Goal: Use online tool/utility: Utilize a website feature to perform a specific function

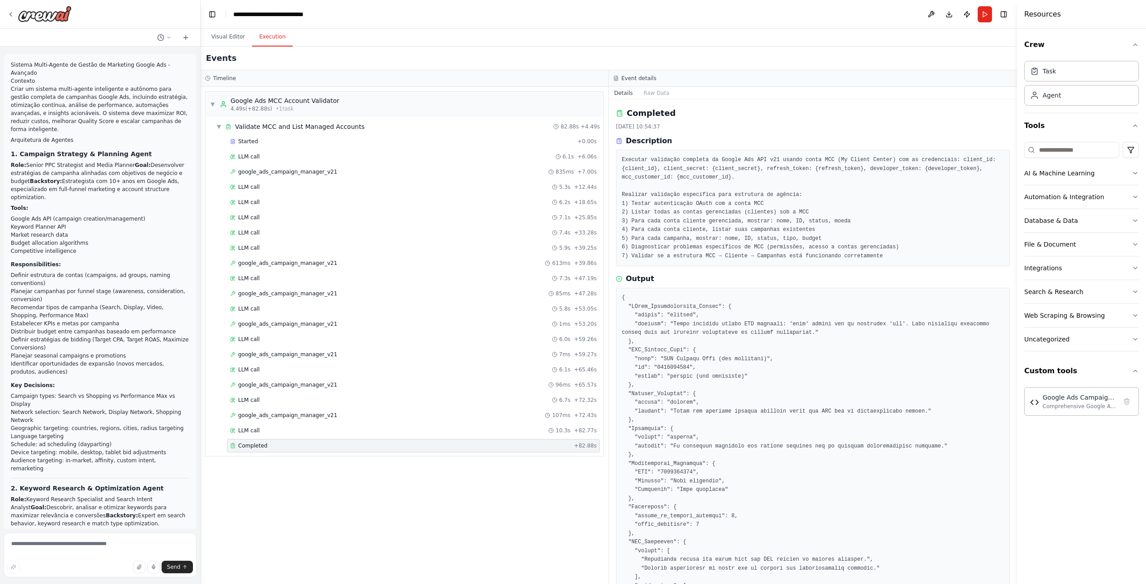
scroll to position [114, 0]
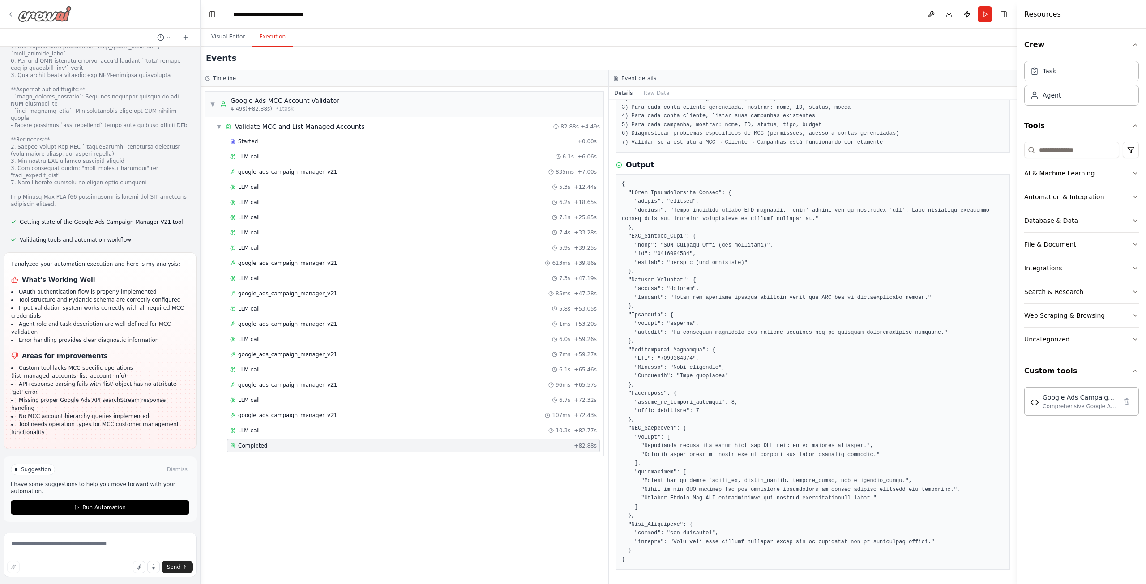
click at [10, 12] on icon at bounding box center [10, 14] width 7 height 7
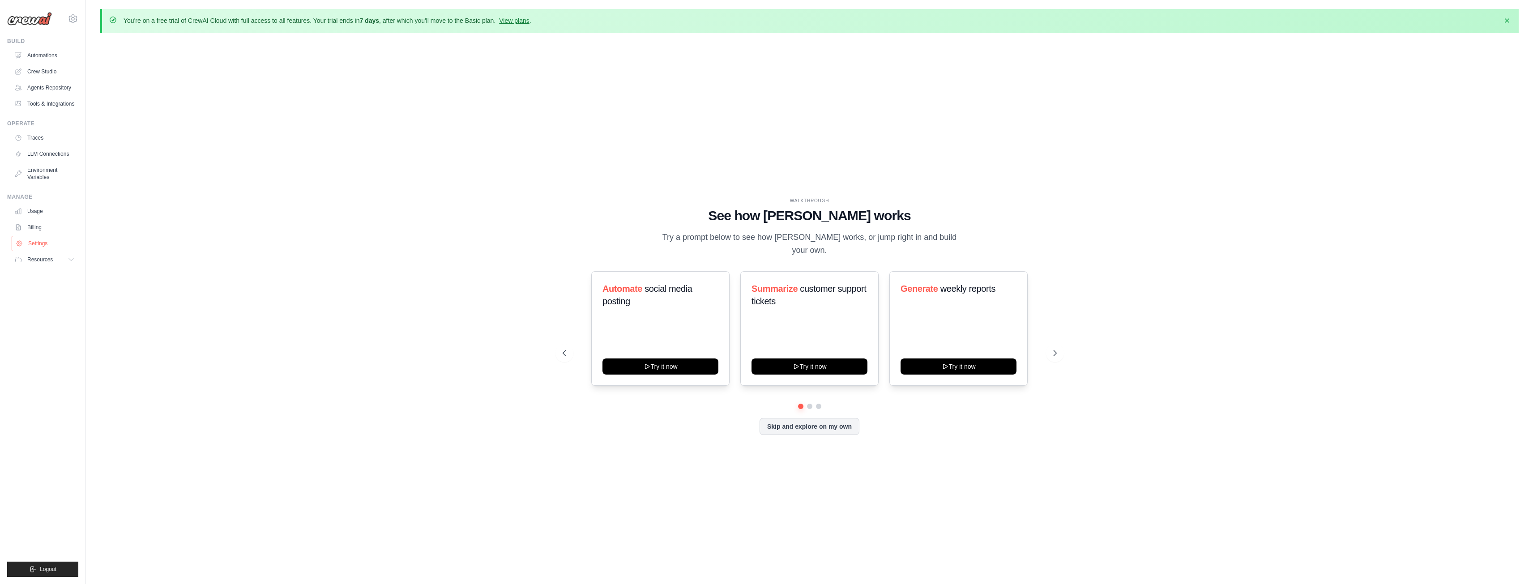
click at [42, 244] on link "Settings" at bounding box center [46, 243] width 68 height 14
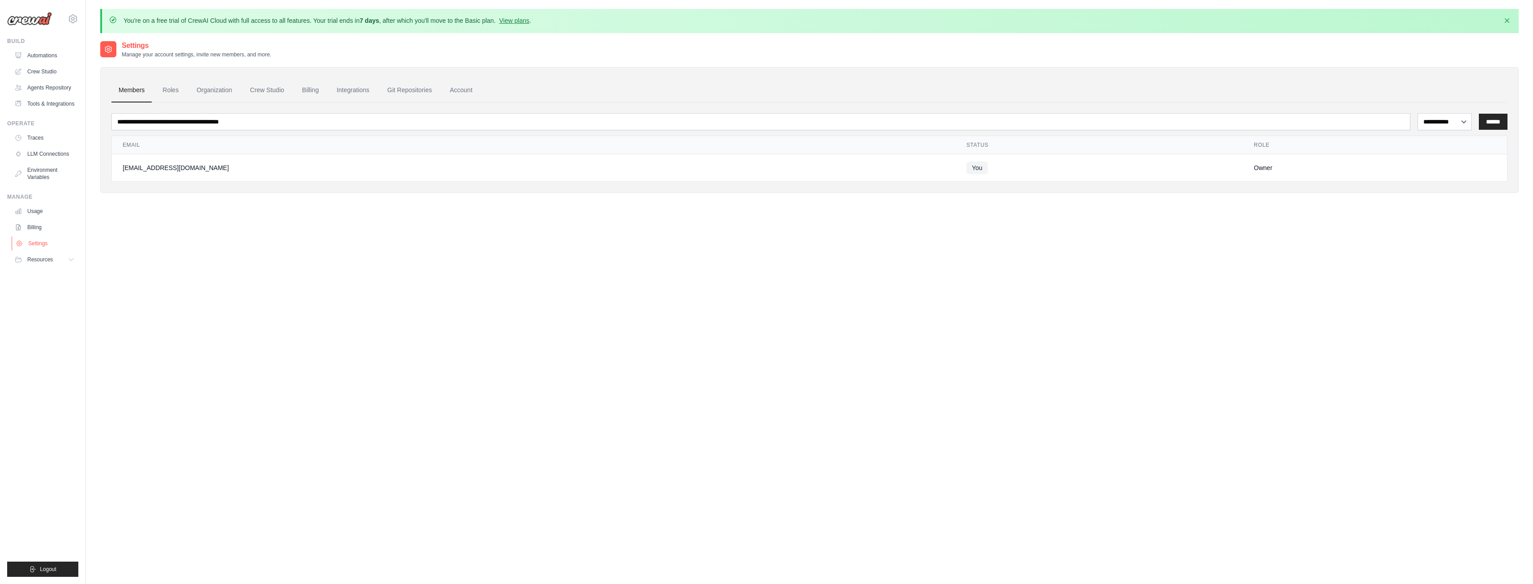
click at [53, 242] on link "Settings" at bounding box center [46, 243] width 68 height 14
click at [39, 223] on link "Billing" at bounding box center [46, 227] width 68 height 14
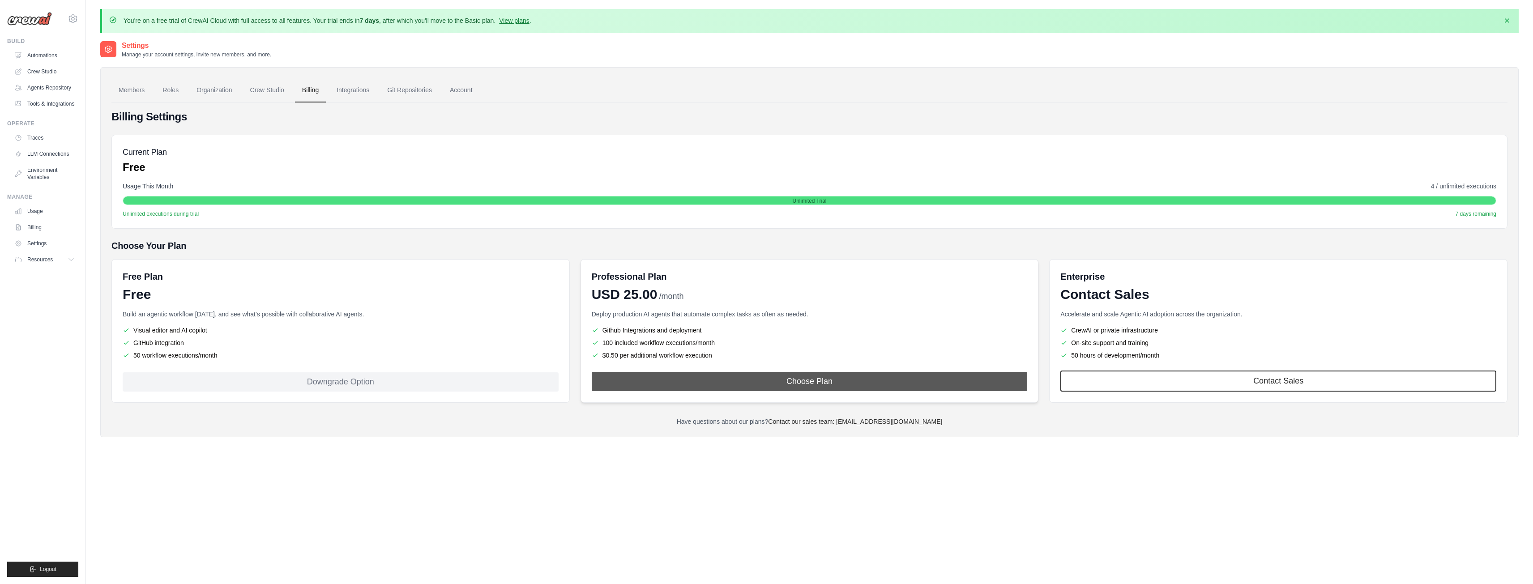
click at [729, 385] on button "Choose Plan" at bounding box center [810, 381] width 436 height 19
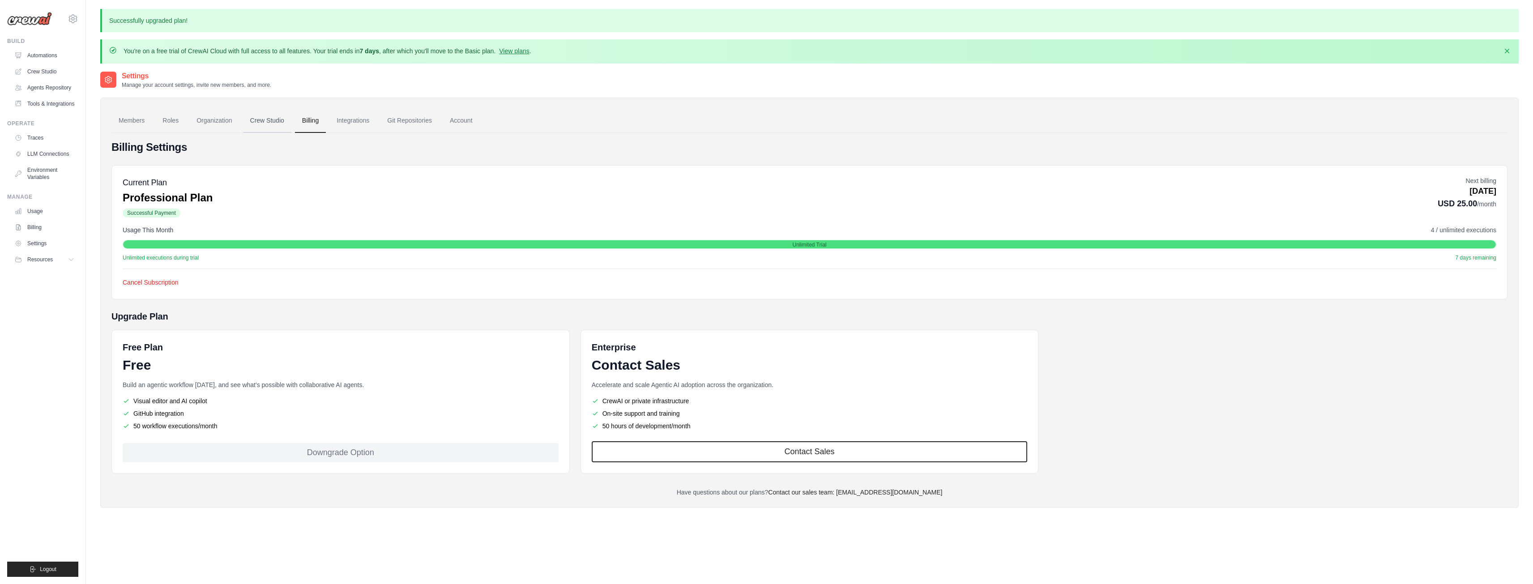
click at [270, 121] on link "Crew Studio" at bounding box center [267, 121] width 48 height 24
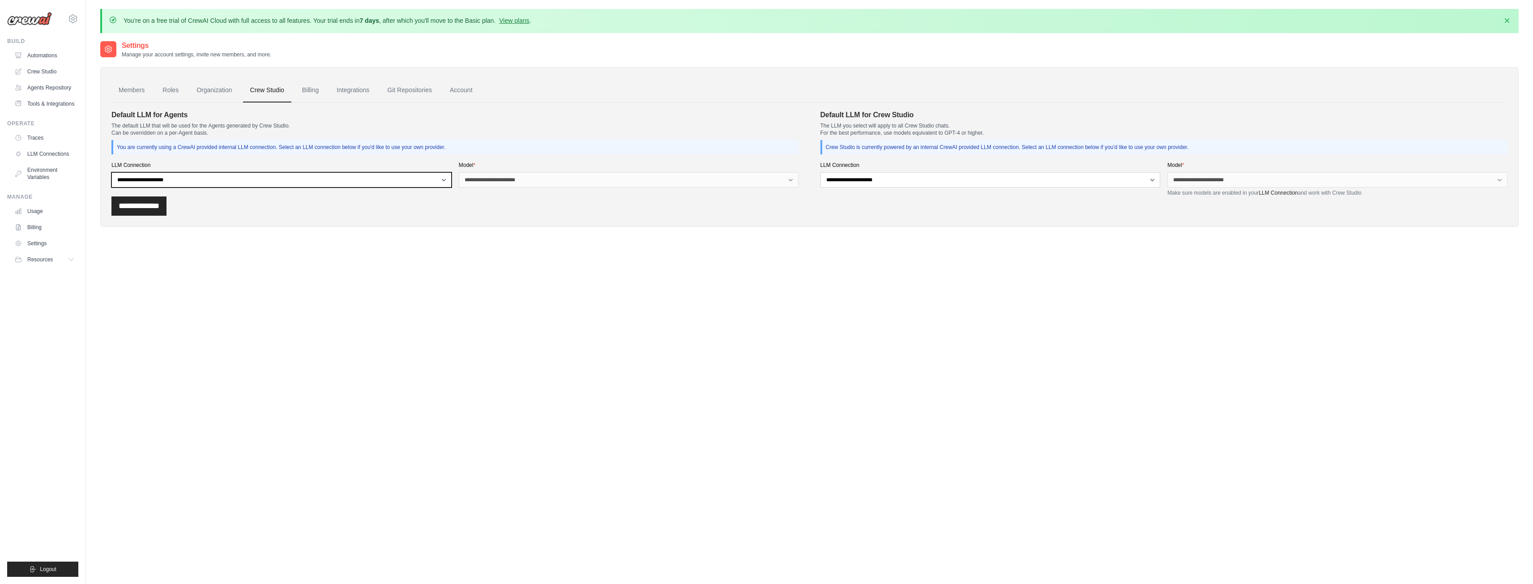
click at [293, 182] on select "**********" at bounding box center [281, 179] width 340 height 15
click at [55, 71] on link "Crew Studio" at bounding box center [46, 71] width 68 height 14
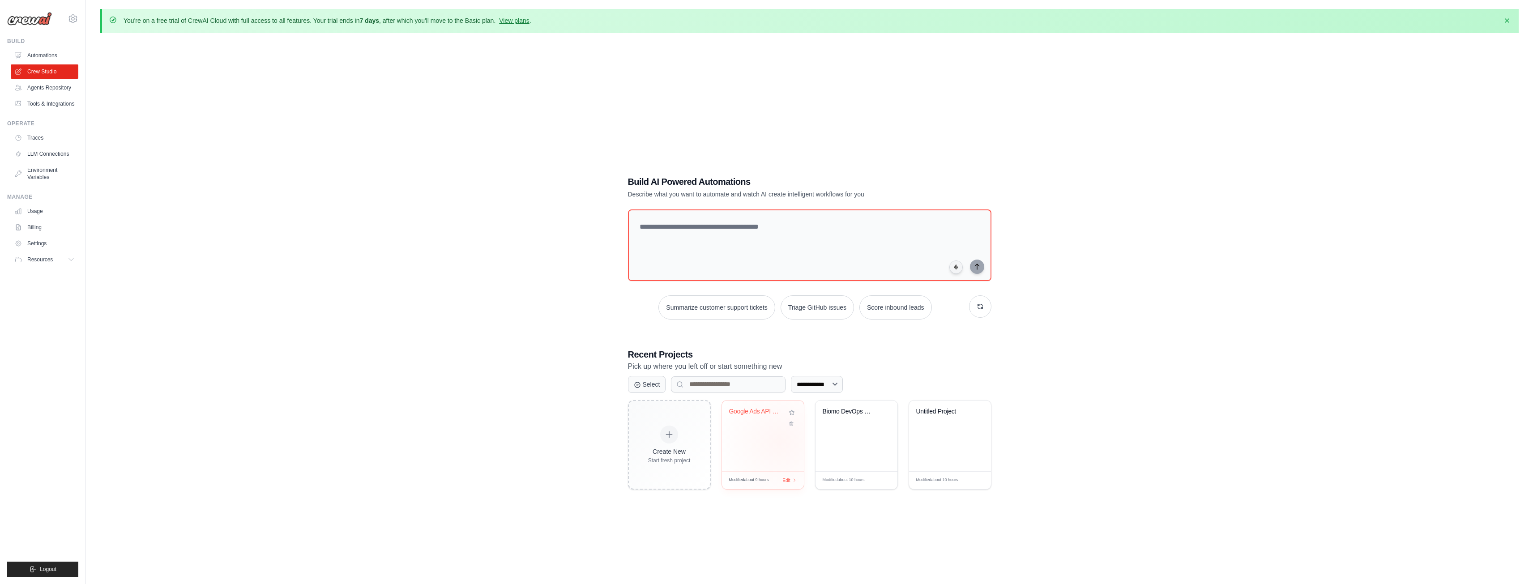
click at [776, 442] on div "Google Ads API Integration Test" at bounding box center [763, 436] width 82 height 71
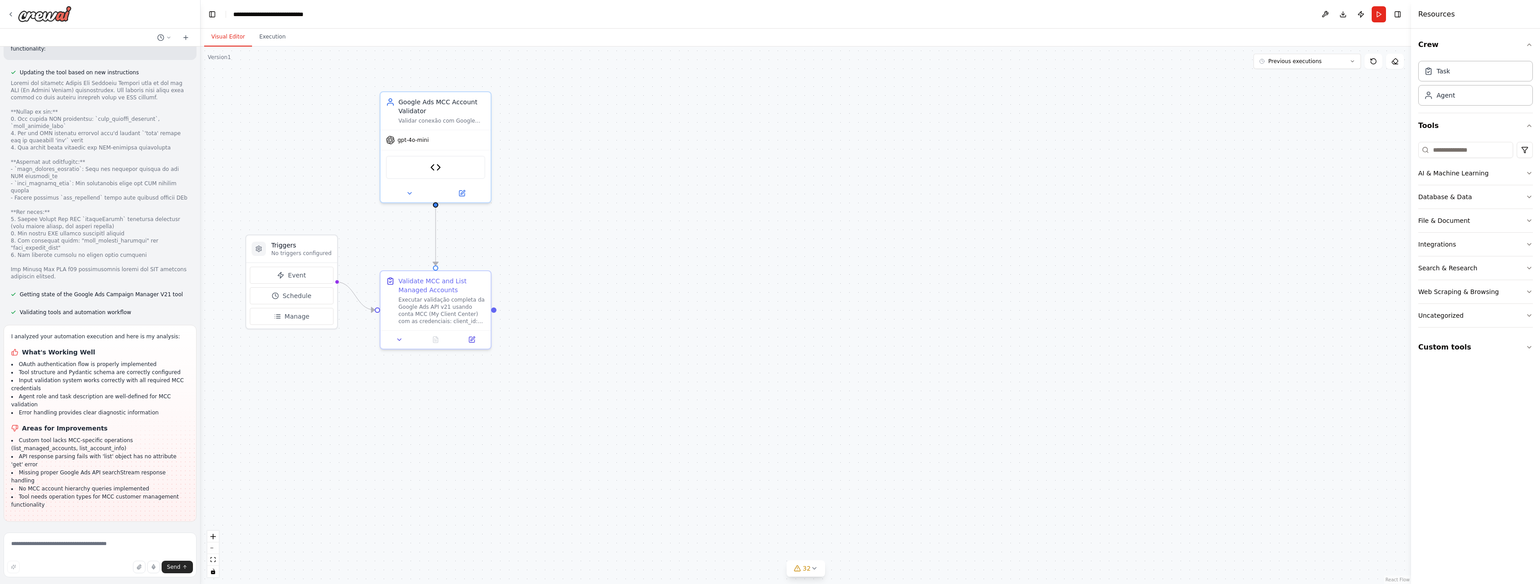
scroll to position [23041, 0]
click at [93, 553] on textarea at bounding box center [100, 555] width 193 height 45
type textarea "********"
type textarea "**********"
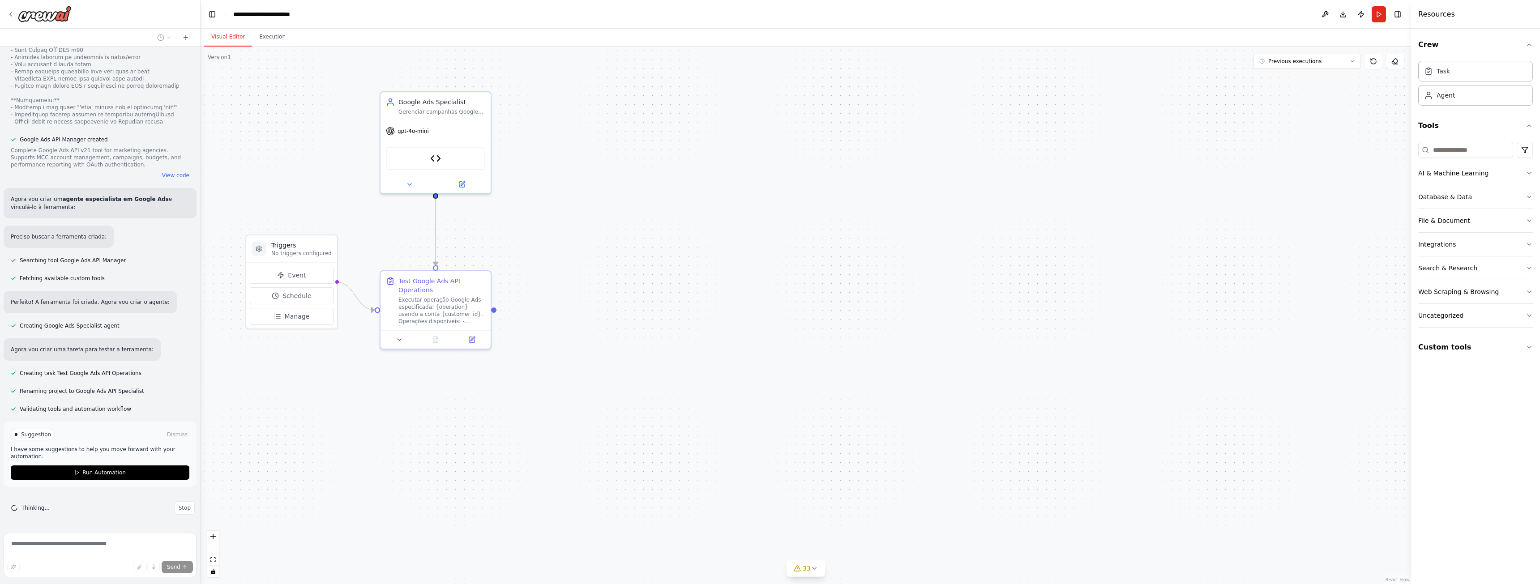
scroll to position [23962, 0]
click at [446, 160] on div "Google Ads API Manager" at bounding box center [435, 156] width 99 height 23
click at [463, 187] on button at bounding box center [461, 182] width 51 height 11
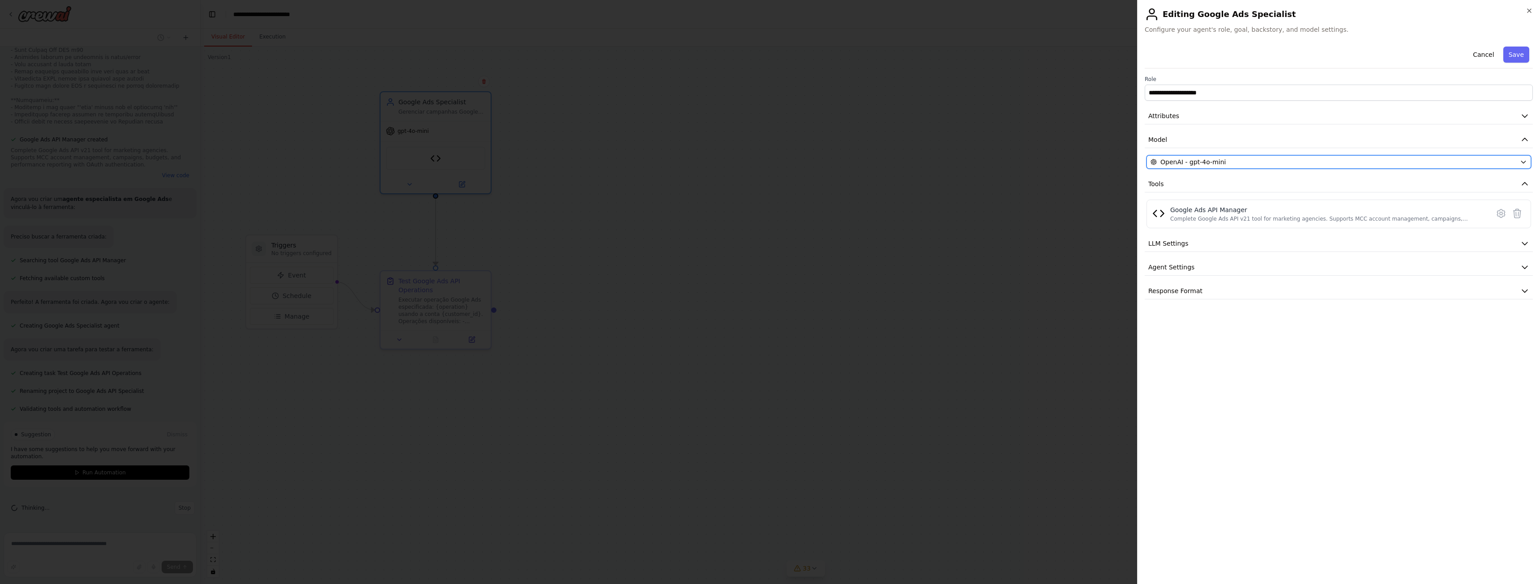
click at [1208, 162] on span "OpenAI - gpt-4o-mini" at bounding box center [1192, 162] width 65 height 9
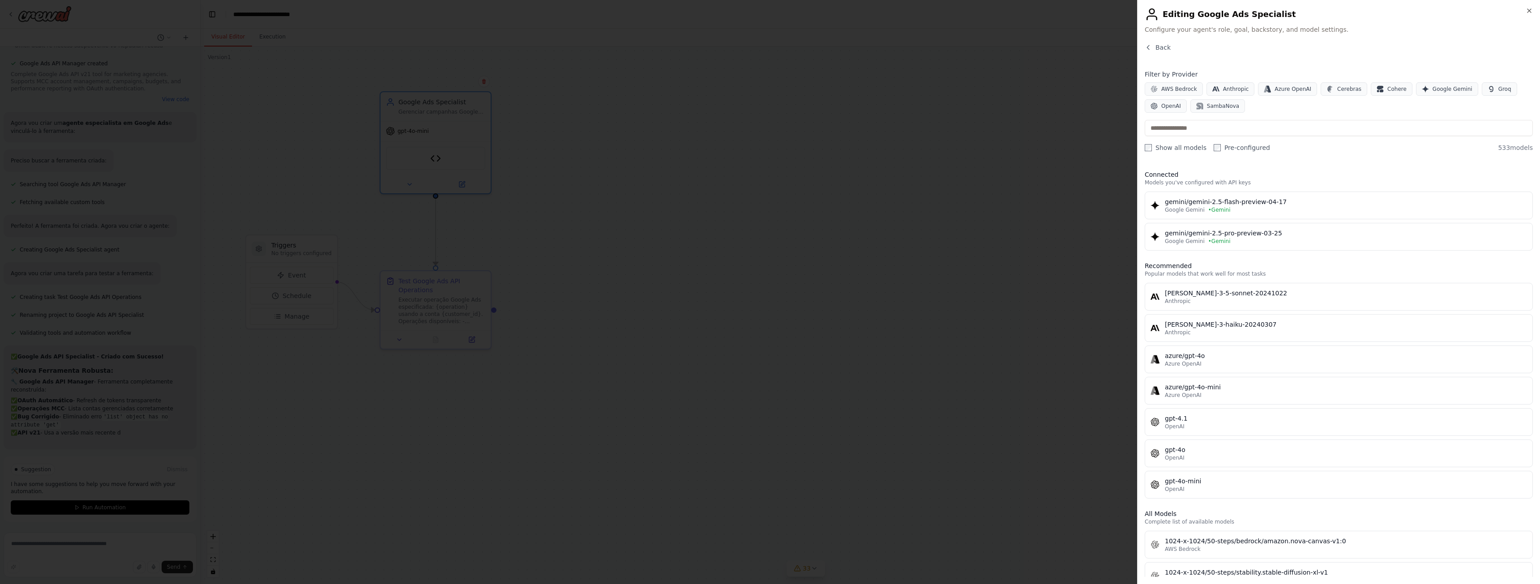
click at [1156, 39] on div "Close Editing Google Ads Specialist Configure your agent's role, goal, backstor…" at bounding box center [1338, 292] width 403 height 584
click at [1155, 49] on button "Back" at bounding box center [1157, 47] width 26 height 9
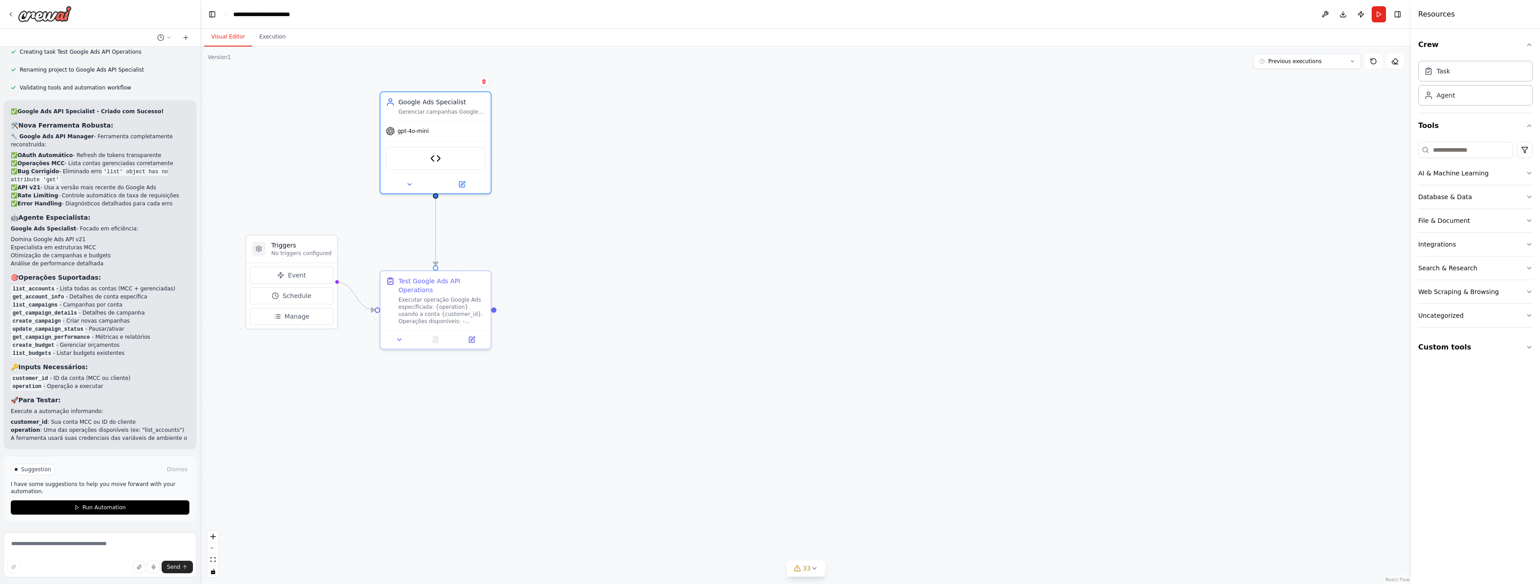
scroll to position [24291, 0]
click at [94, 506] on span "Run Automation" at bounding box center [103, 507] width 43 height 7
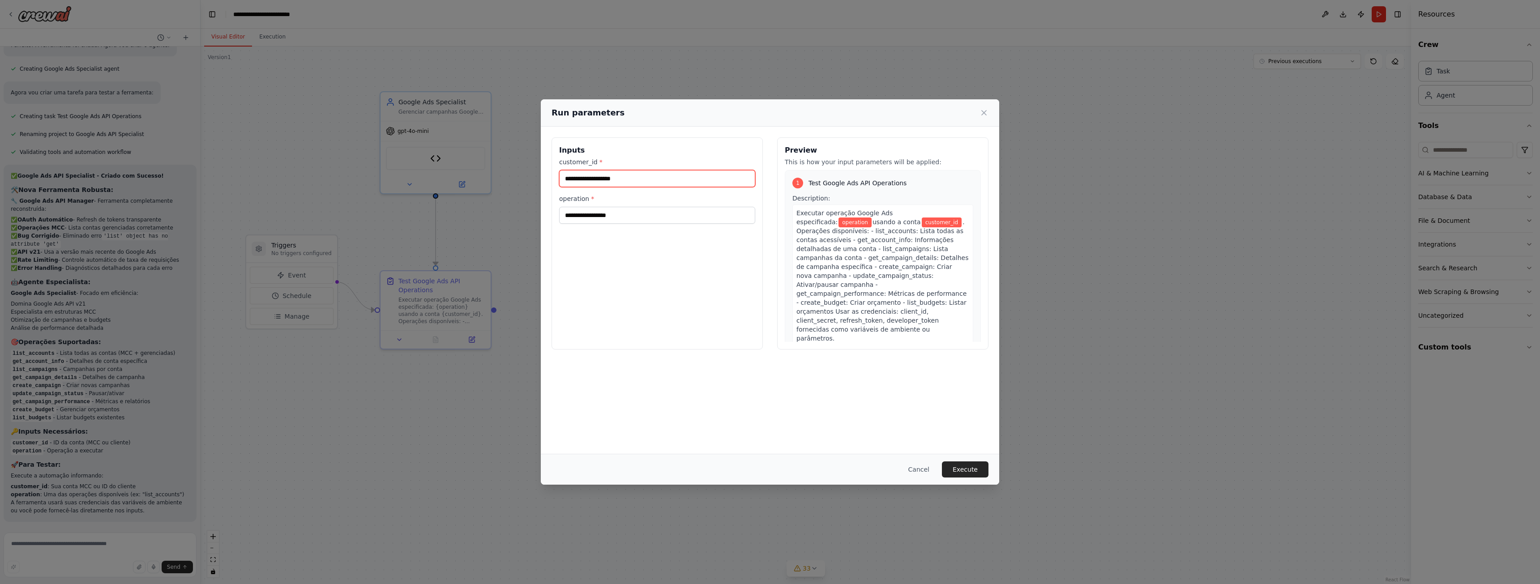
click at [685, 187] on input "customer_id *" at bounding box center [657, 178] width 196 height 17
type input "**********"
click at [672, 211] on input "operation *" at bounding box center [657, 215] width 196 height 17
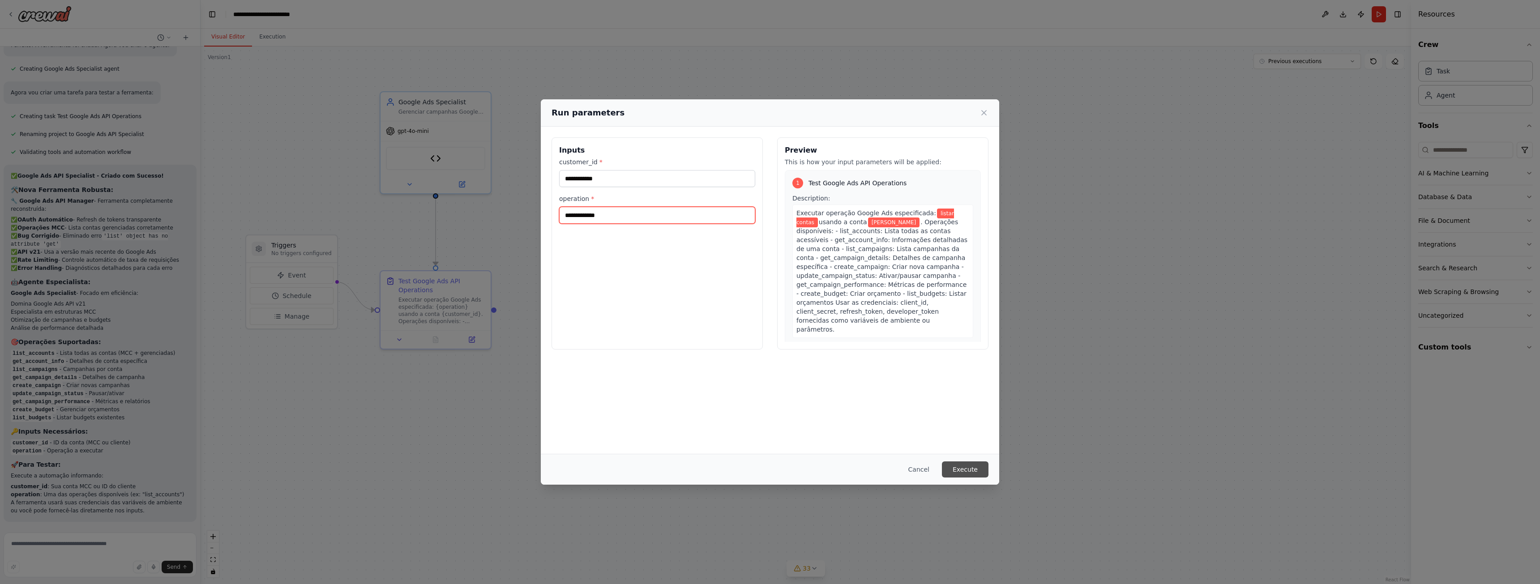
type input "**********"
click at [978, 473] on button "Execute" at bounding box center [965, 469] width 47 height 16
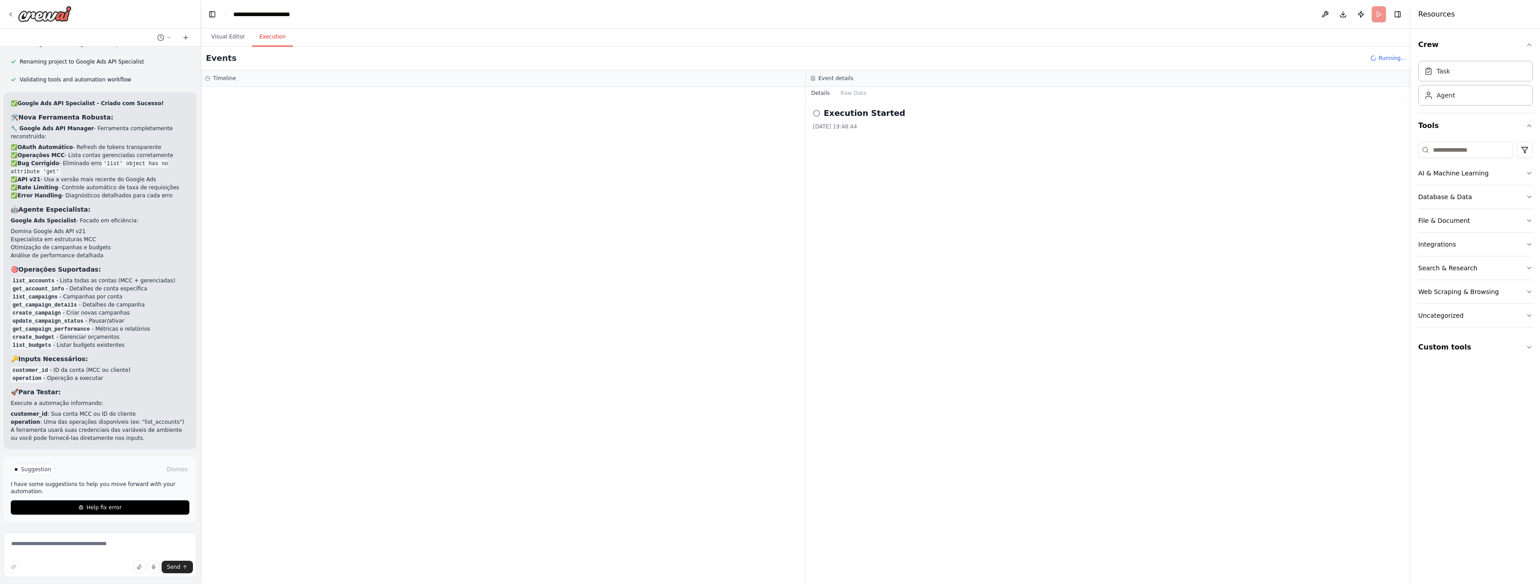
scroll to position [24291, 0]
click at [849, 95] on button "Raw Data" at bounding box center [853, 93] width 37 height 13
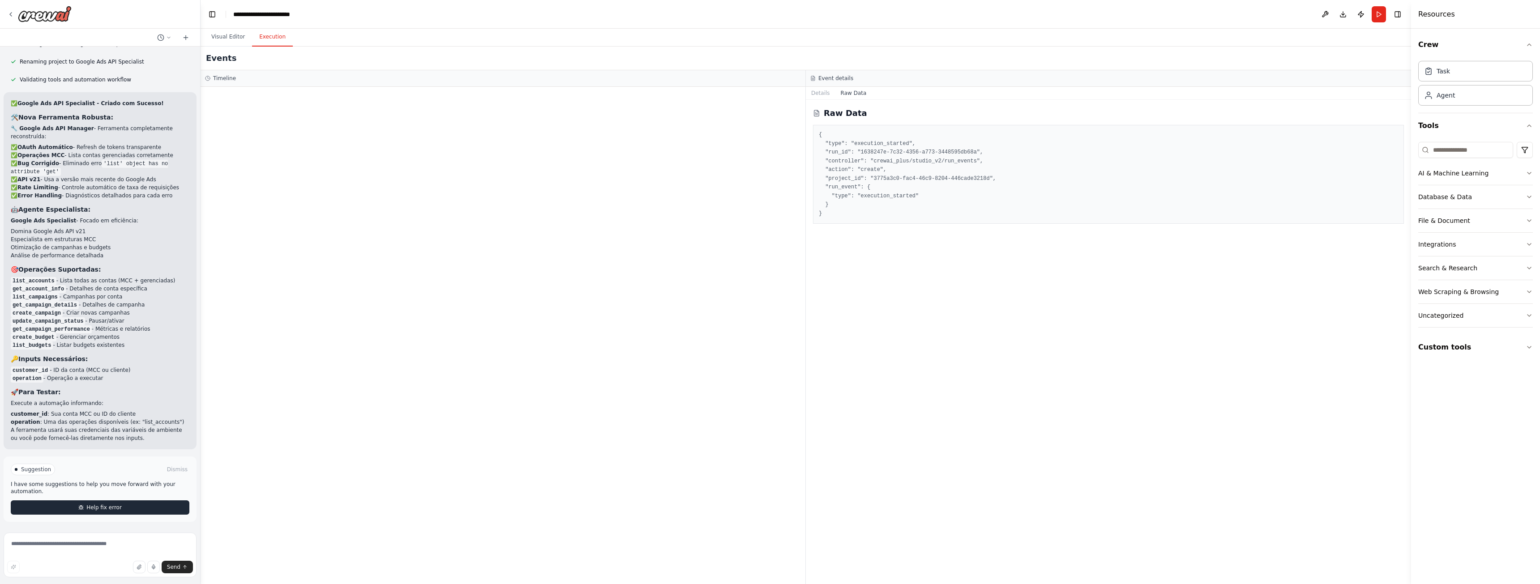
click at [112, 505] on span "Help fix error" at bounding box center [103, 507] width 35 height 7
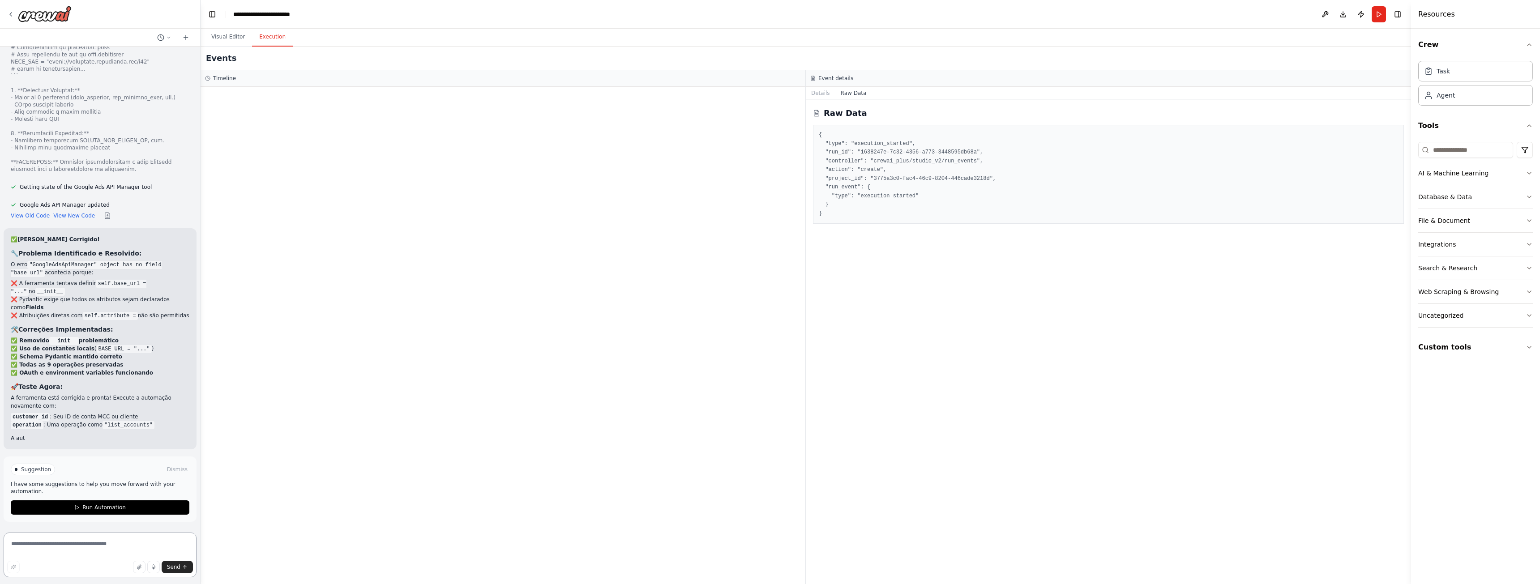
scroll to position [25099, 0]
click at [93, 549] on textarea at bounding box center [100, 555] width 193 height 45
type textarea "**********"
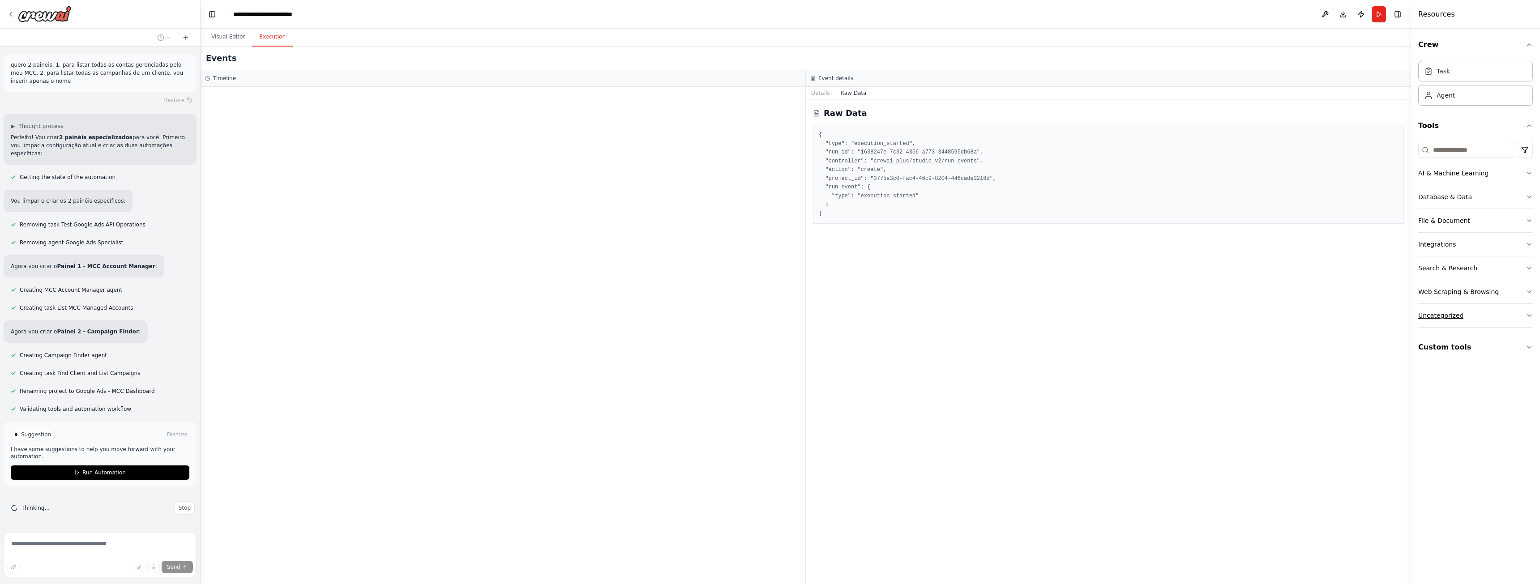
scroll to position [25494, 0]
click at [63, 472] on button "Run Automation" at bounding box center [100, 472] width 179 height 14
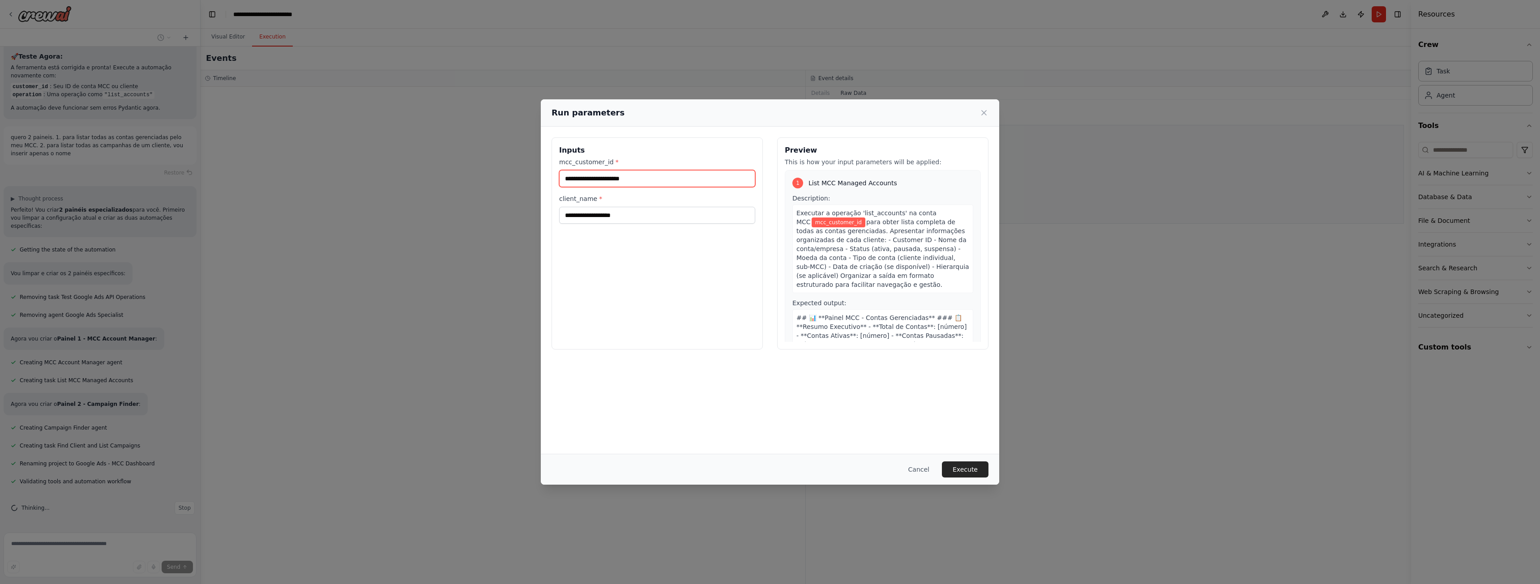
click at [649, 180] on input "mcc_customer_id *" at bounding box center [657, 178] width 196 height 17
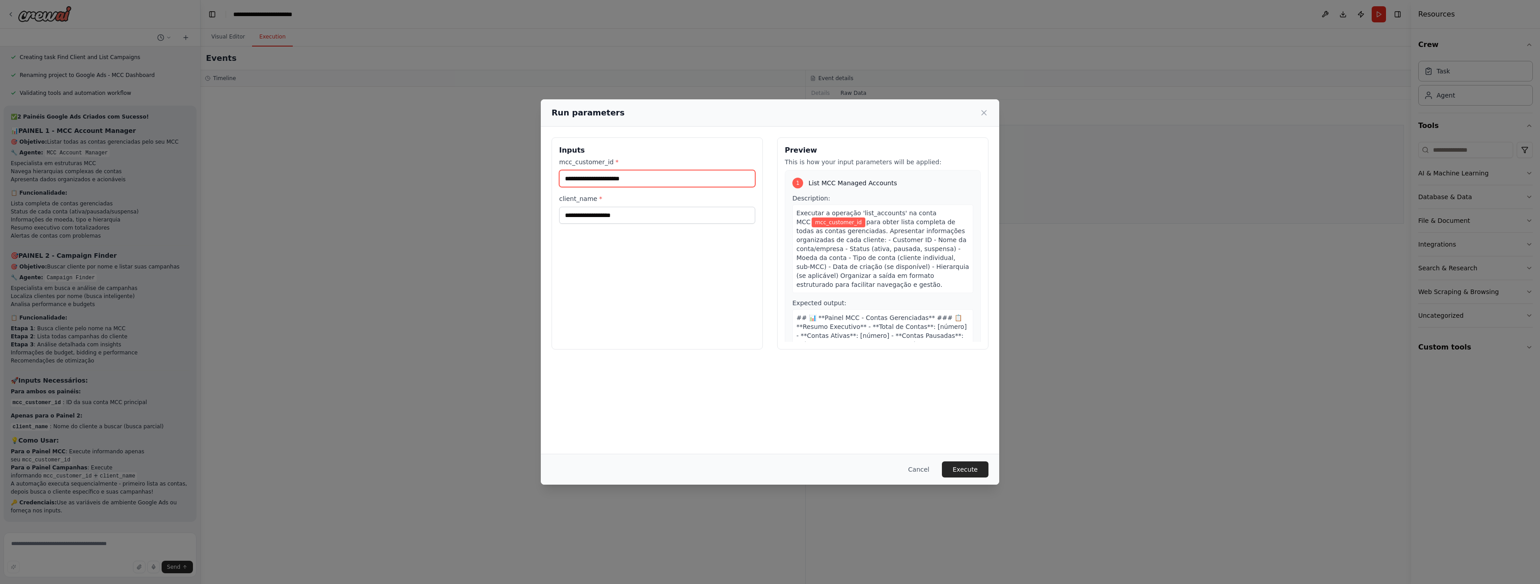
scroll to position [25810, 0]
click at [659, 170] on input "mcc_customer_id *" at bounding box center [657, 178] width 196 height 17
paste input "**********"
type input "**********"
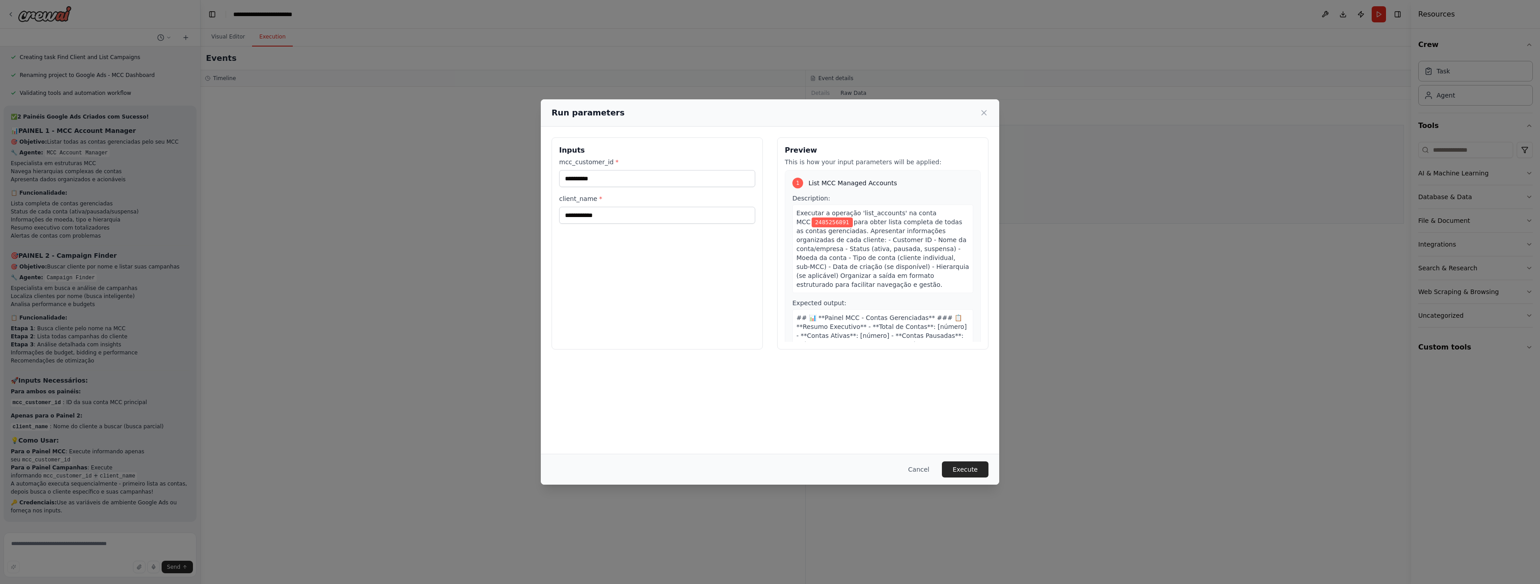
click at [755, 371] on div "**********" at bounding box center [770, 290] width 458 height 327
click at [971, 470] on button "Execute" at bounding box center [965, 469] width 47 height 16
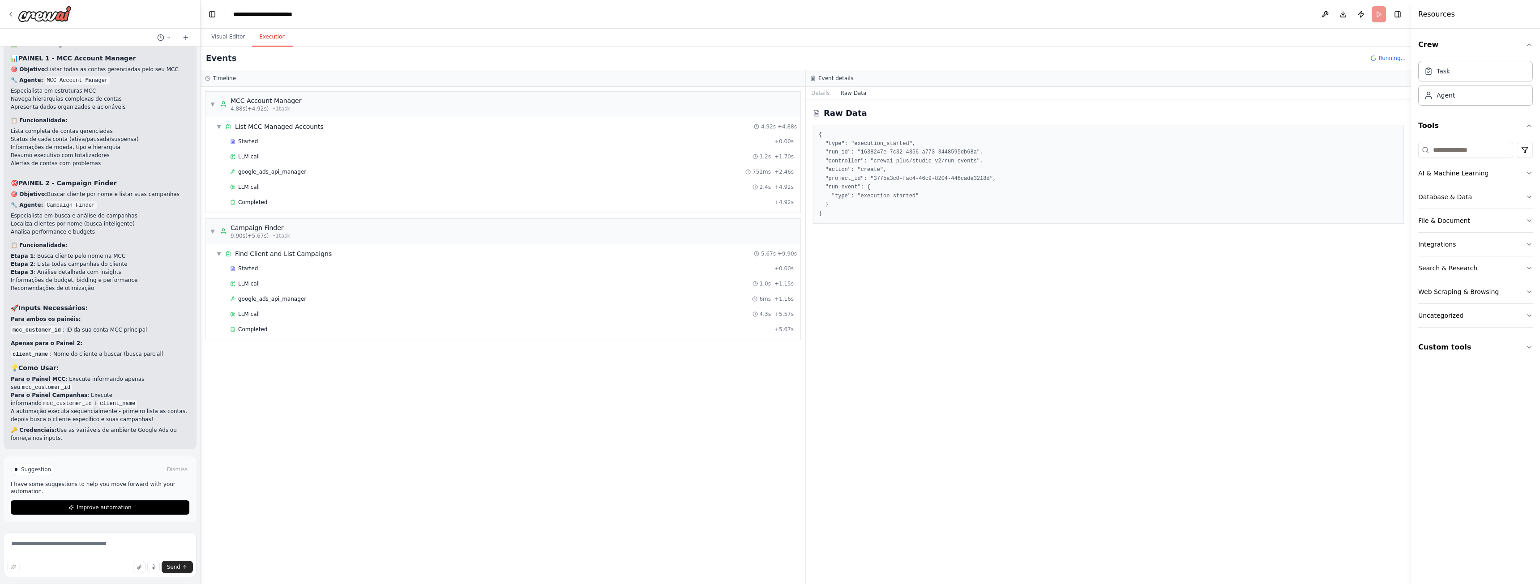
scroll to position [25883, 0]
click at [286, 142] on div "Started" at bounding box center [500, 141] width 541 height 7
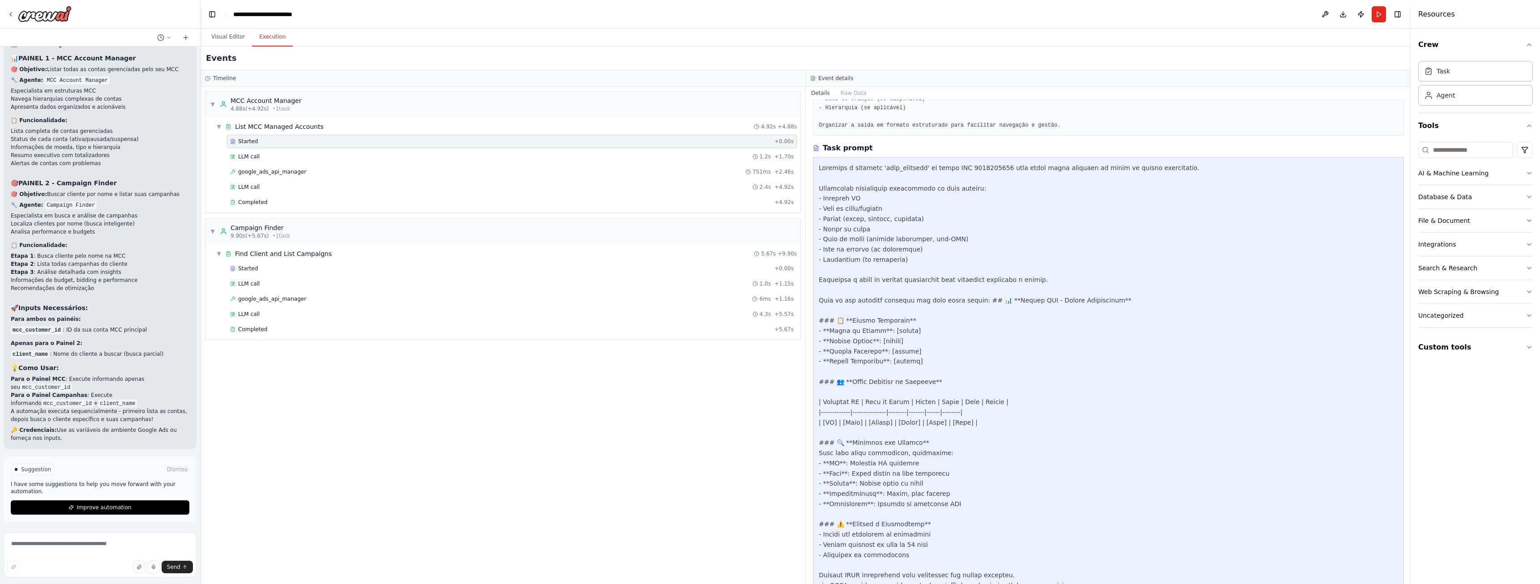
scroll to position [158, 0]
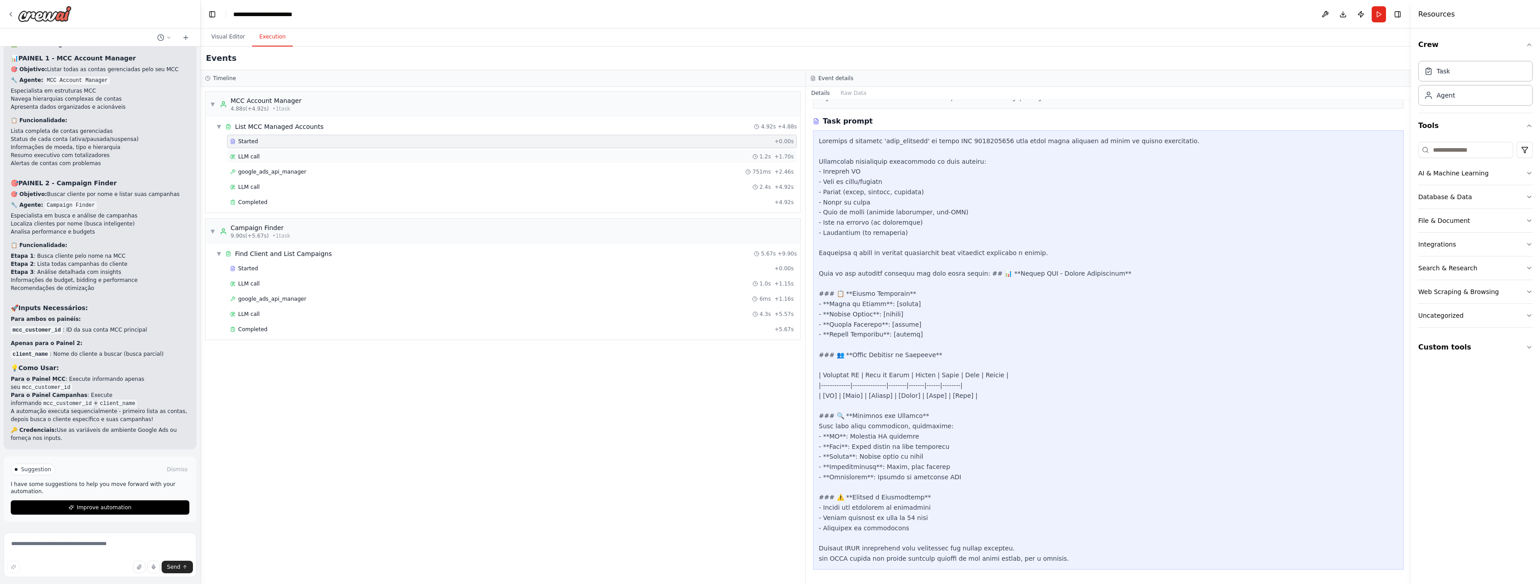
click at [479, 159] on div "LLM call 1.2s + 1.70s" at bounding box center [511, 156] width 563 height 7
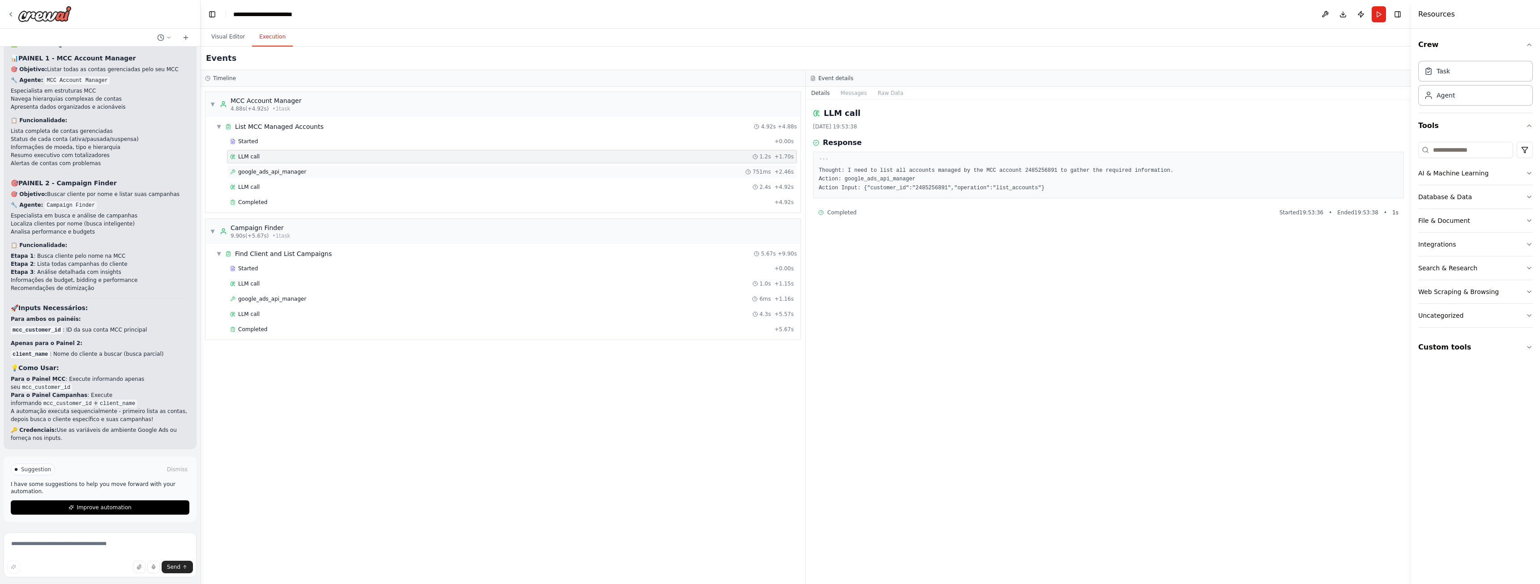
click at [481, 171] on div "google_ads_api_manager 751ms + 2.46s" at bounding box center [511, 171] width 563 height 7
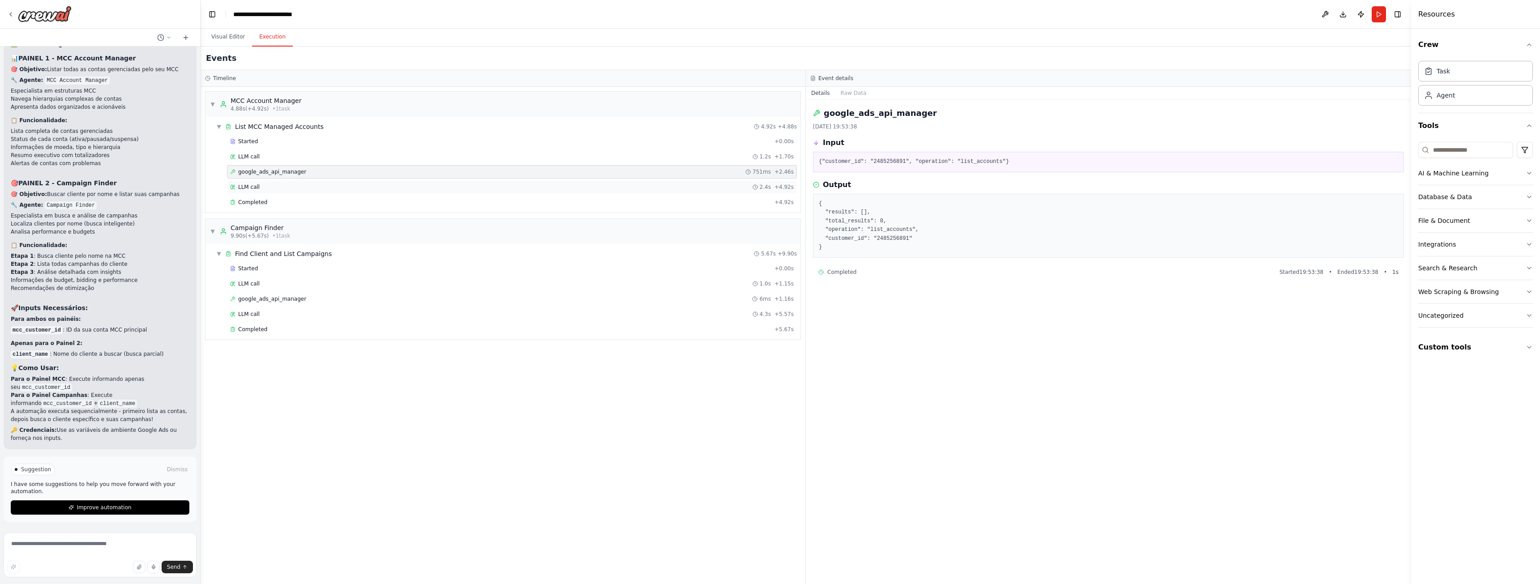
click at [476, 185] on div "LLM call 2.4s + 4.92s" at bounding box center [511, 187] width 563 height 7
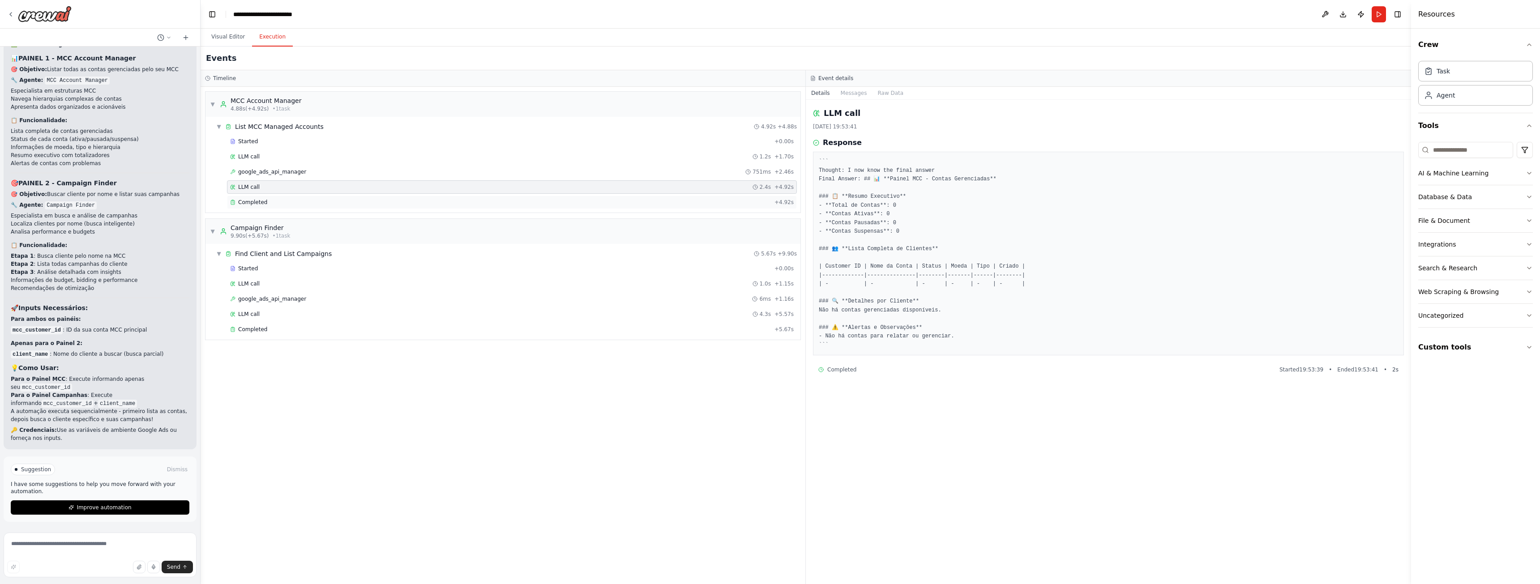
click at [464, 198] on div "Completed + 4.92s" at bounding box center [512, 202] width 570 height 13
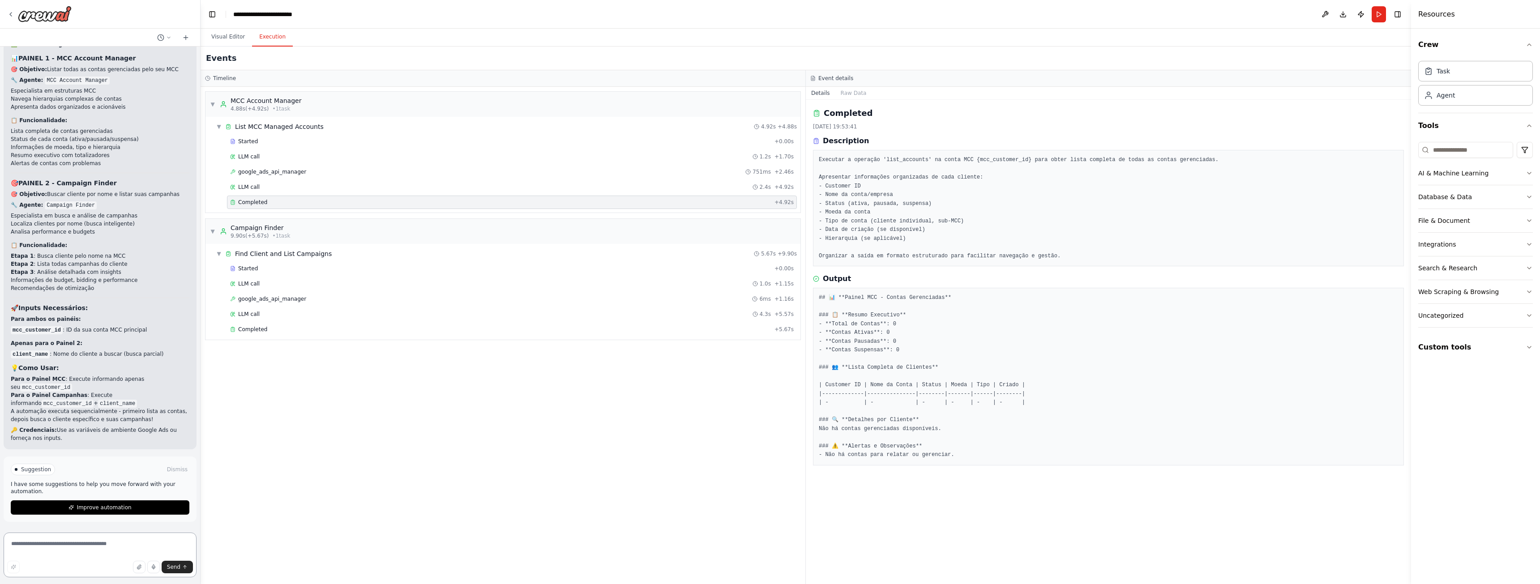
click at [86, 555] on textarea at bounding box center [100, 555] width 193 height 45
type textarea "**********"
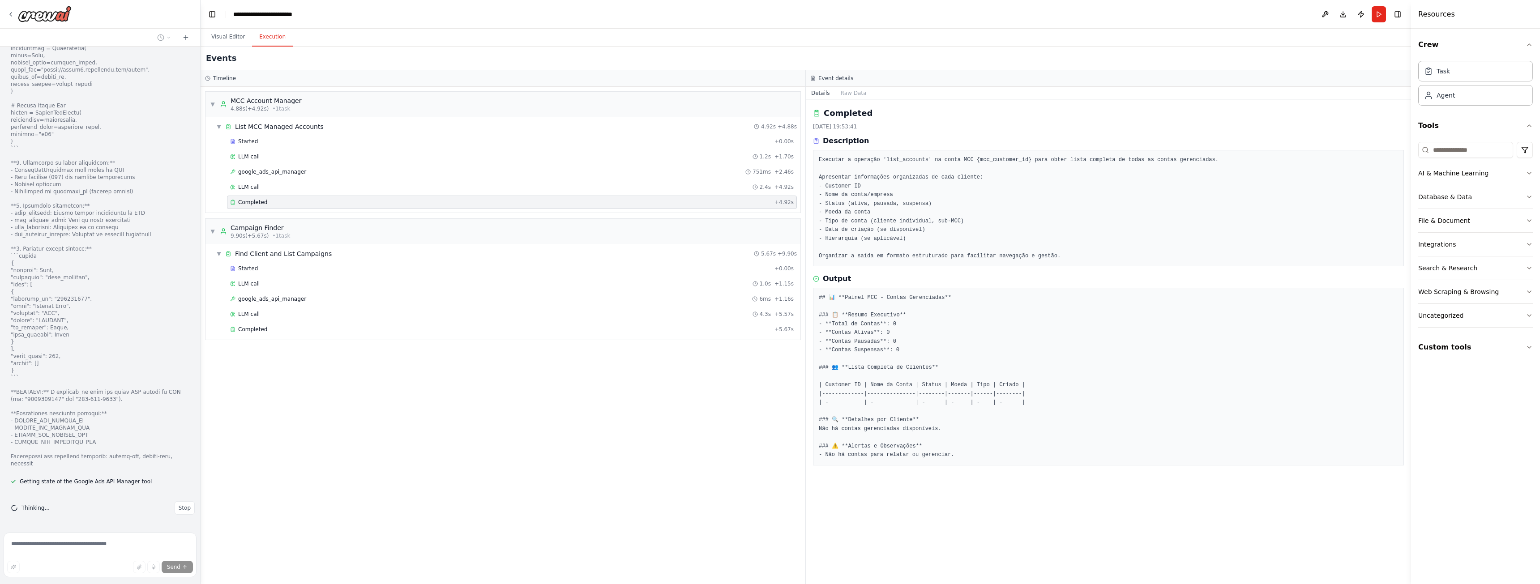
scroll to position [26861, 0]
click at [179, 509] on span "Stop" at bounding box center [185, 507] width 12 height 7
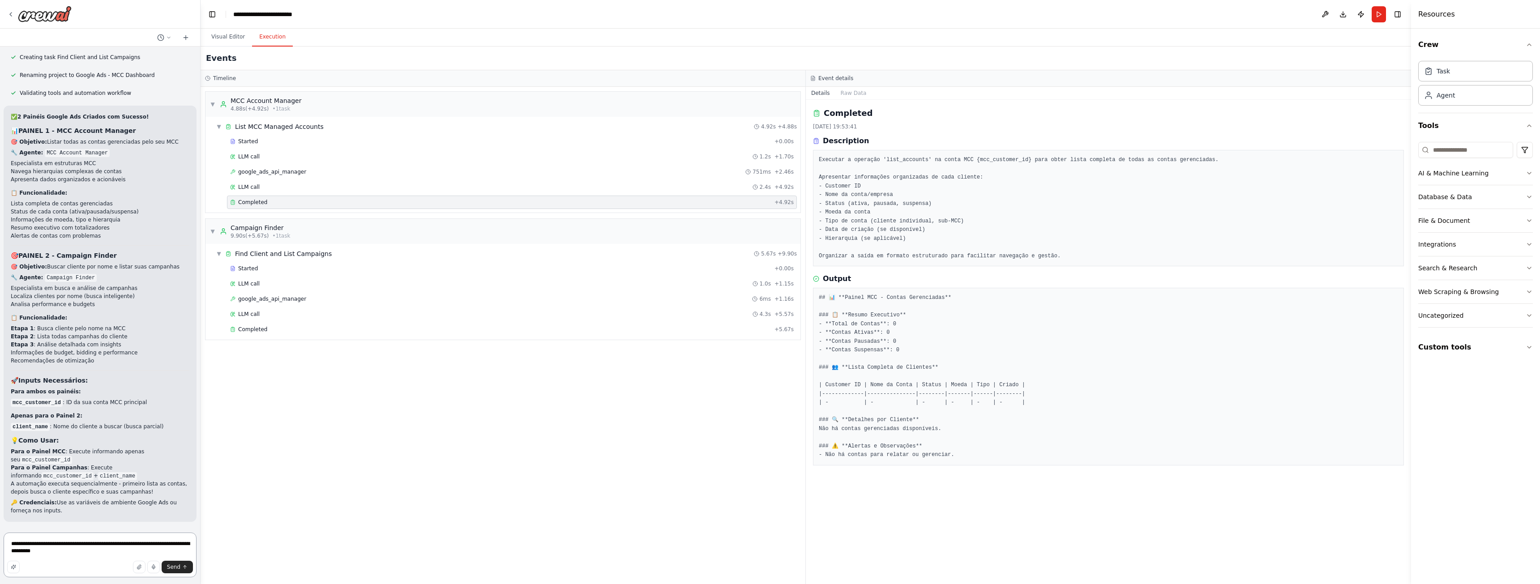
drag, startPoint x: 86, startPoint y: 551, endPoint x: 0, endPoint y: 538, distance: 86.8
click at [0, 538] on div "Sistema Multi-Agente de Gestão de Marketing Google Ads - Avançado Contexto Cria…" at bounding box center [100, 292] width 201 height 584
paste textarea "**********"
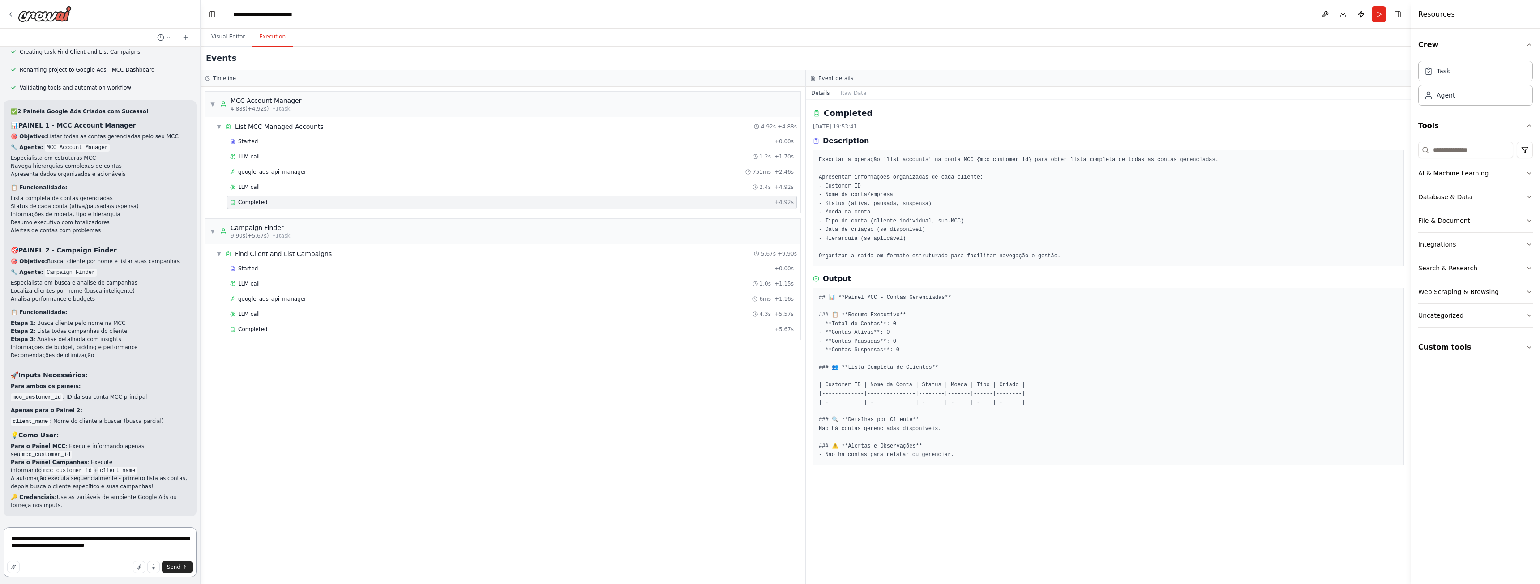
paste textarea "**********"
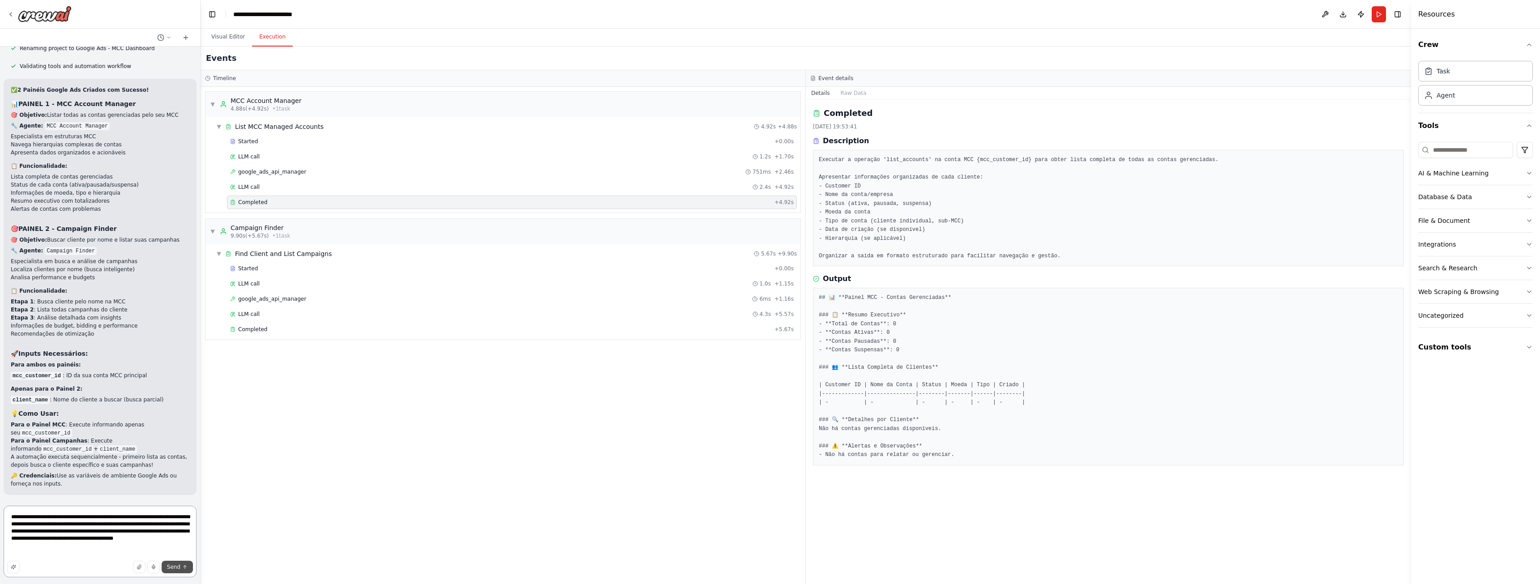
type textarea "**********"
click at [173, 565] on span "Send" at bounding box center [173, 566] width 13 height 7
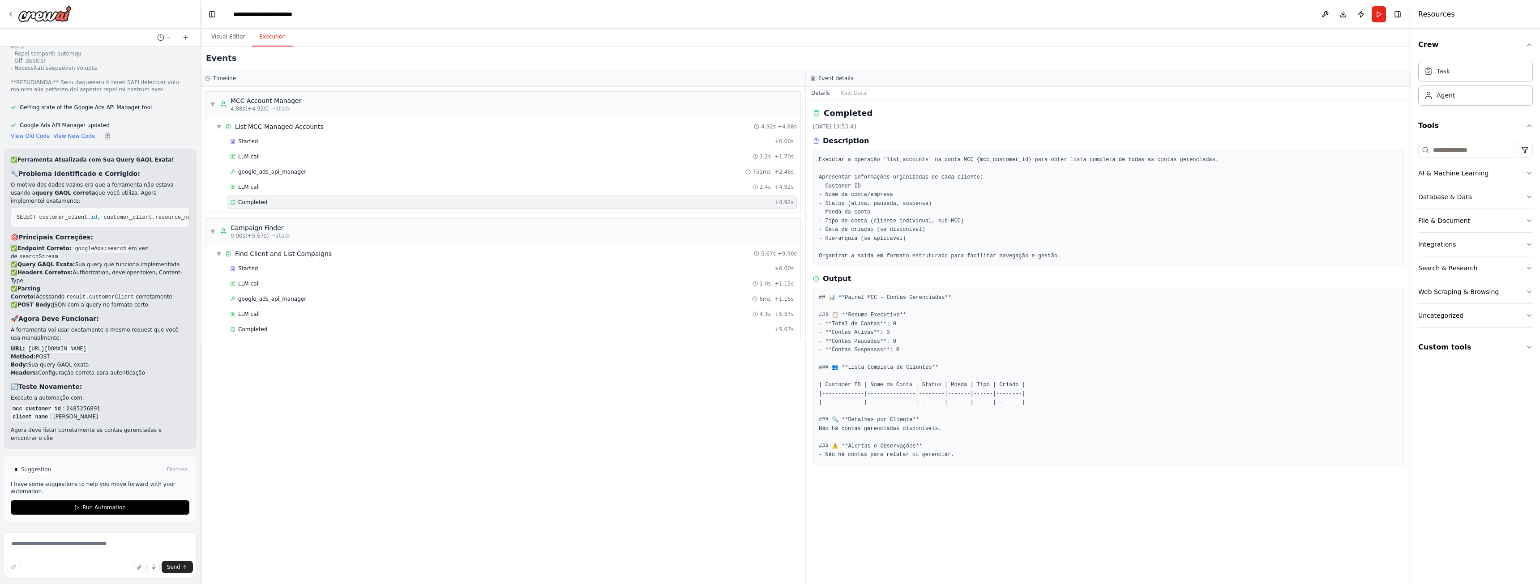
scroll to position [26862, 0]
click at [128, 508] on button "Run Automation" at bounding box center [100, 507] width 179 height 14
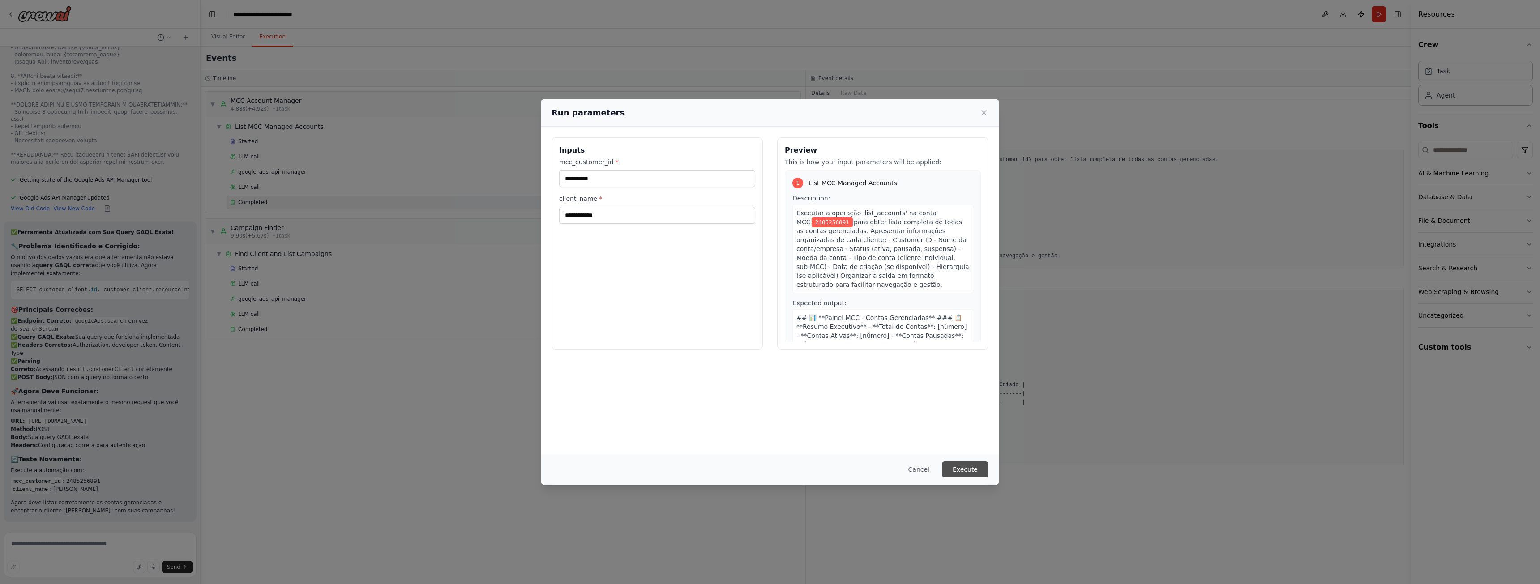
click at [968, 473] on button "Execute" at bounding box center [965, 469] width 47 height 16
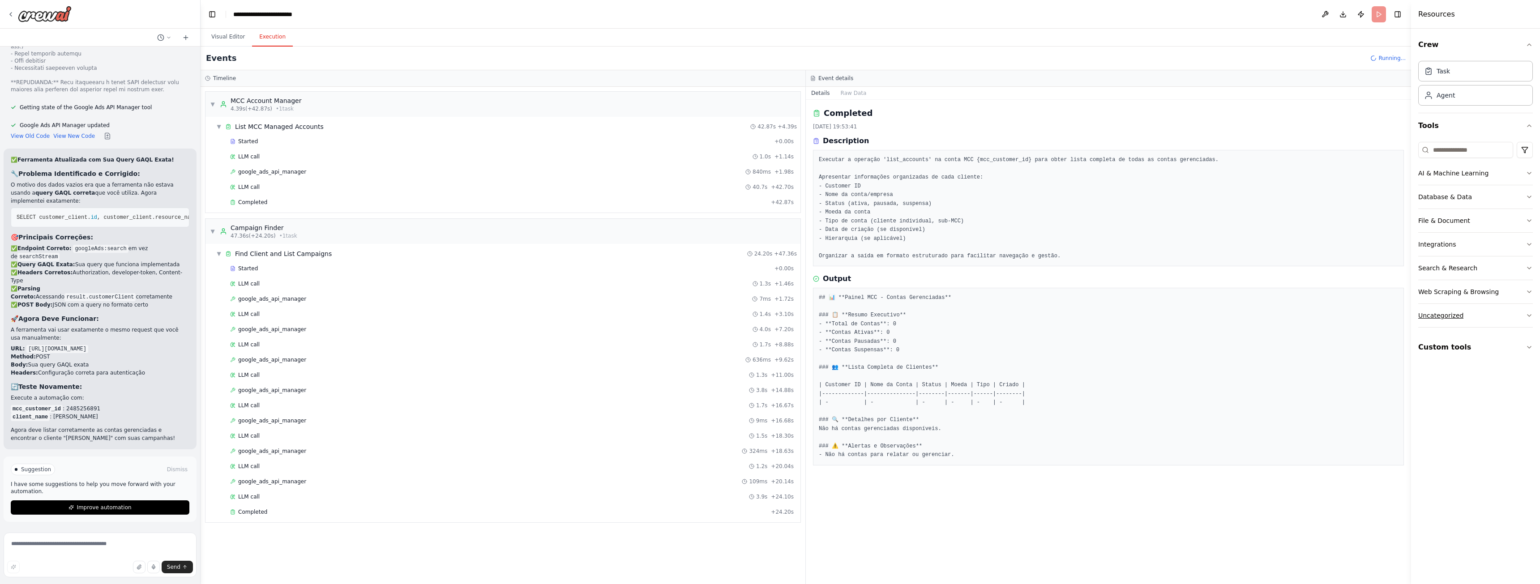
scroll to position [26862, 0]
click at [305, 145] on div "Started + 0.00s" at bounding box center [512, 141] width 570 height 13
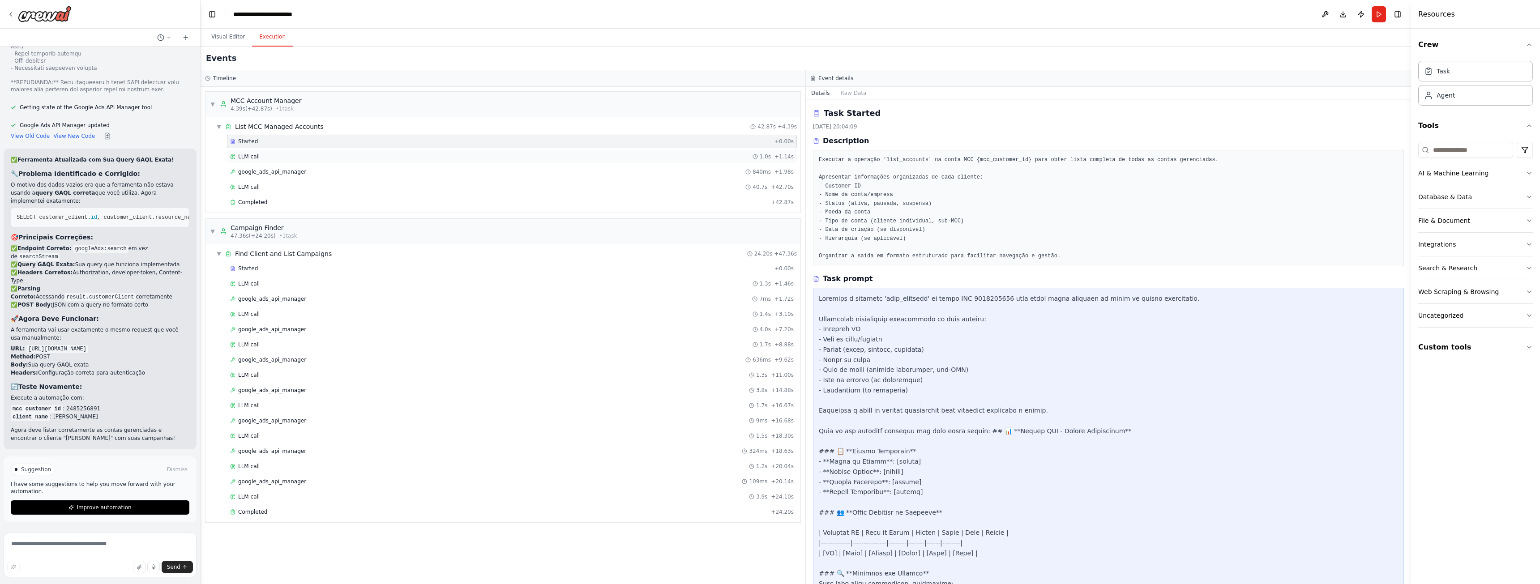
click at [310, 158] on div "LLM call 1.0s + 1.14s" at bounding box center [511, 156] width 563 height 7
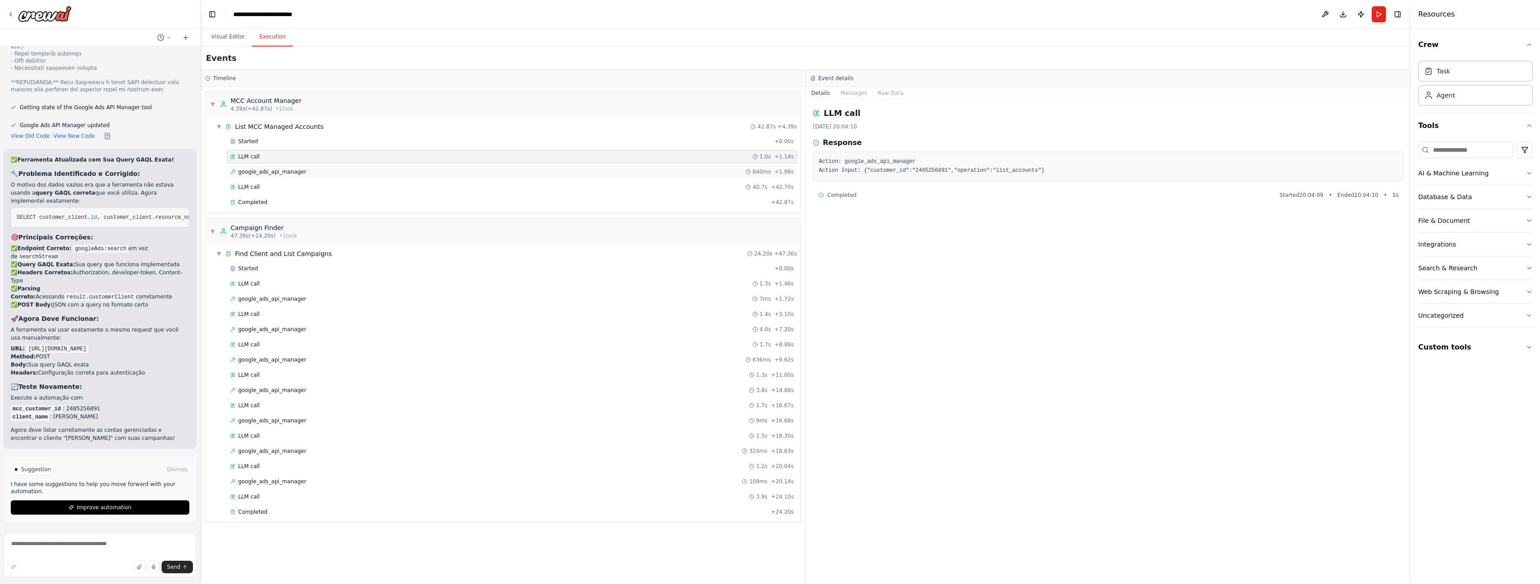
click at [313, 169] on div "google_ads_api_manager 840ms + 1.98s" at bounding box center [511, 171] width 563 height 7
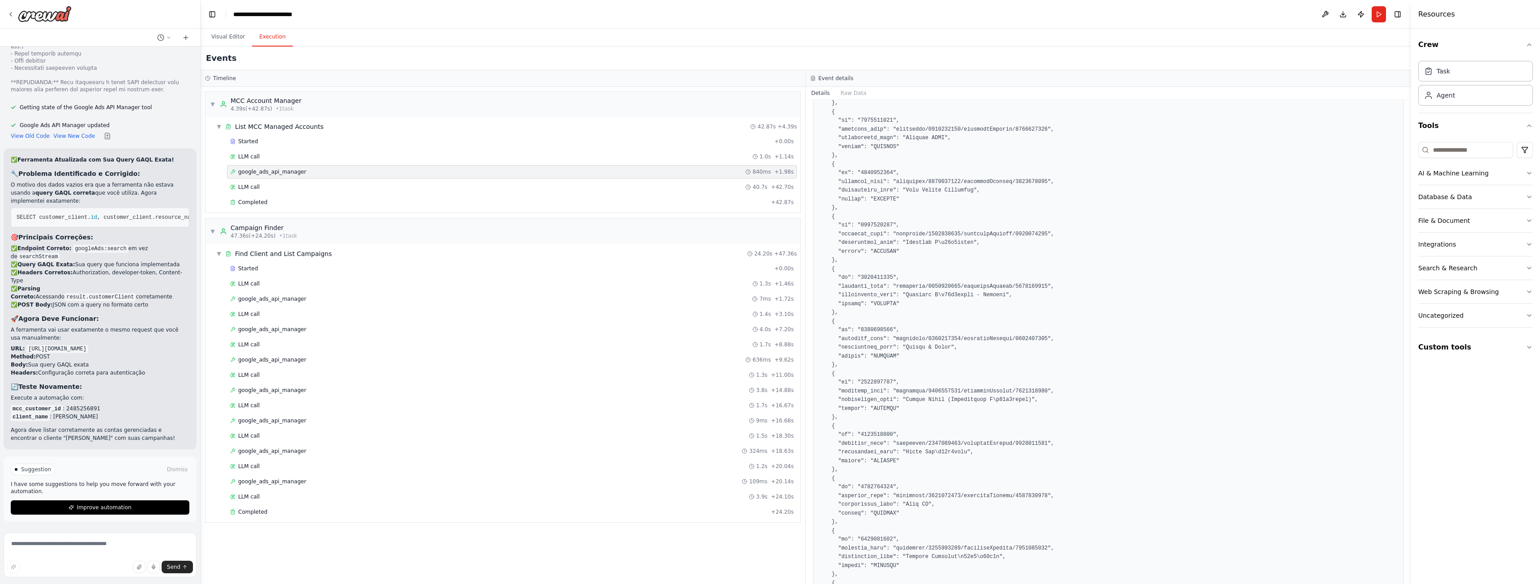
scroll to position [1119, 0]
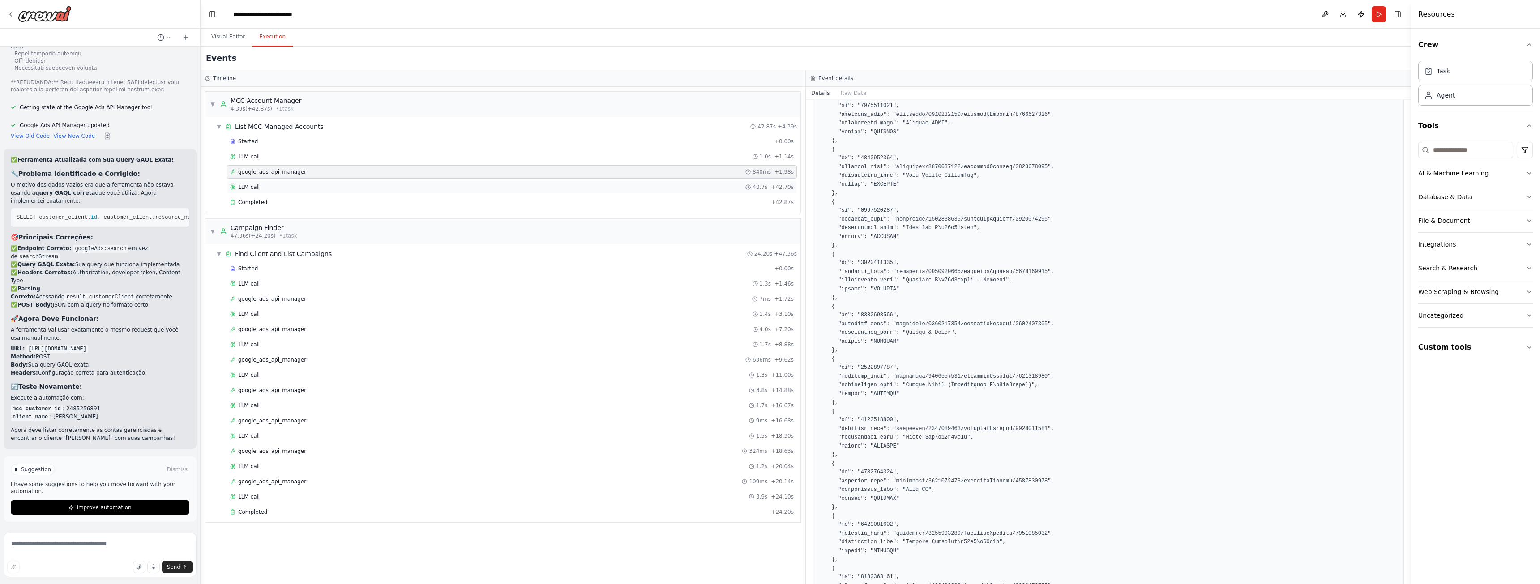
click at [271, 184] on div "LLM call 40.7s + 42.70s" at bounding box center [511, 187] width 563 height 7
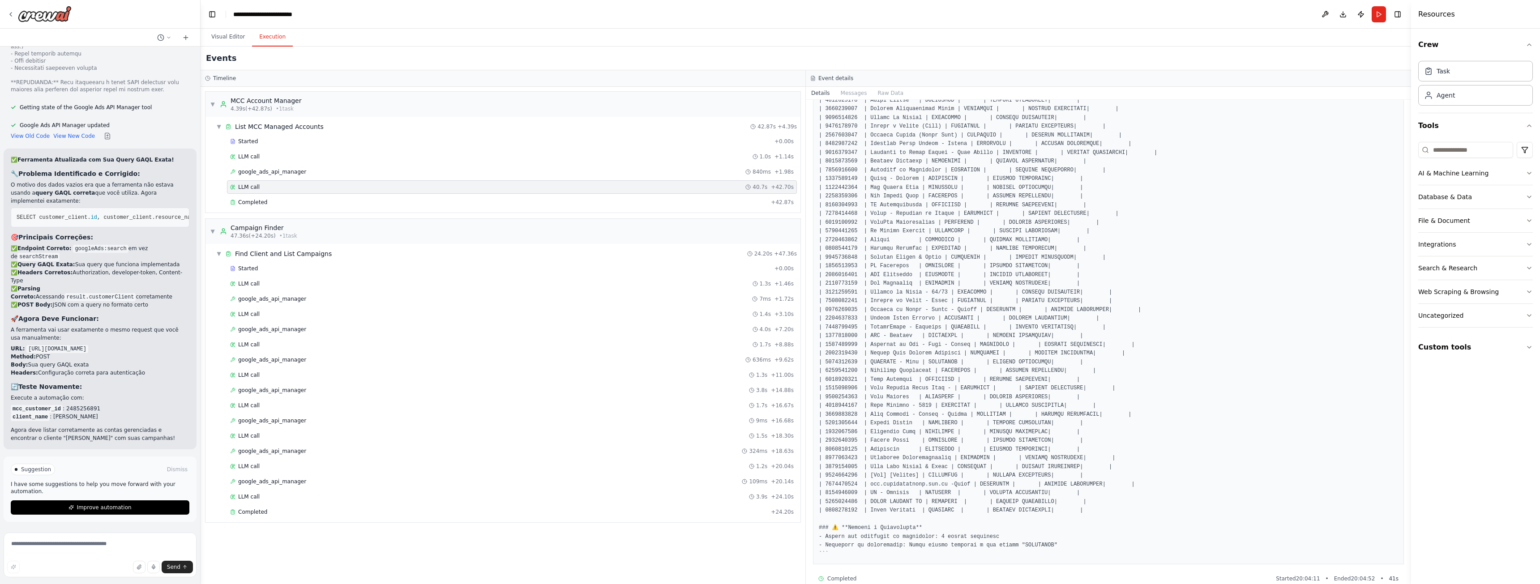
scroll to position [730, 0]
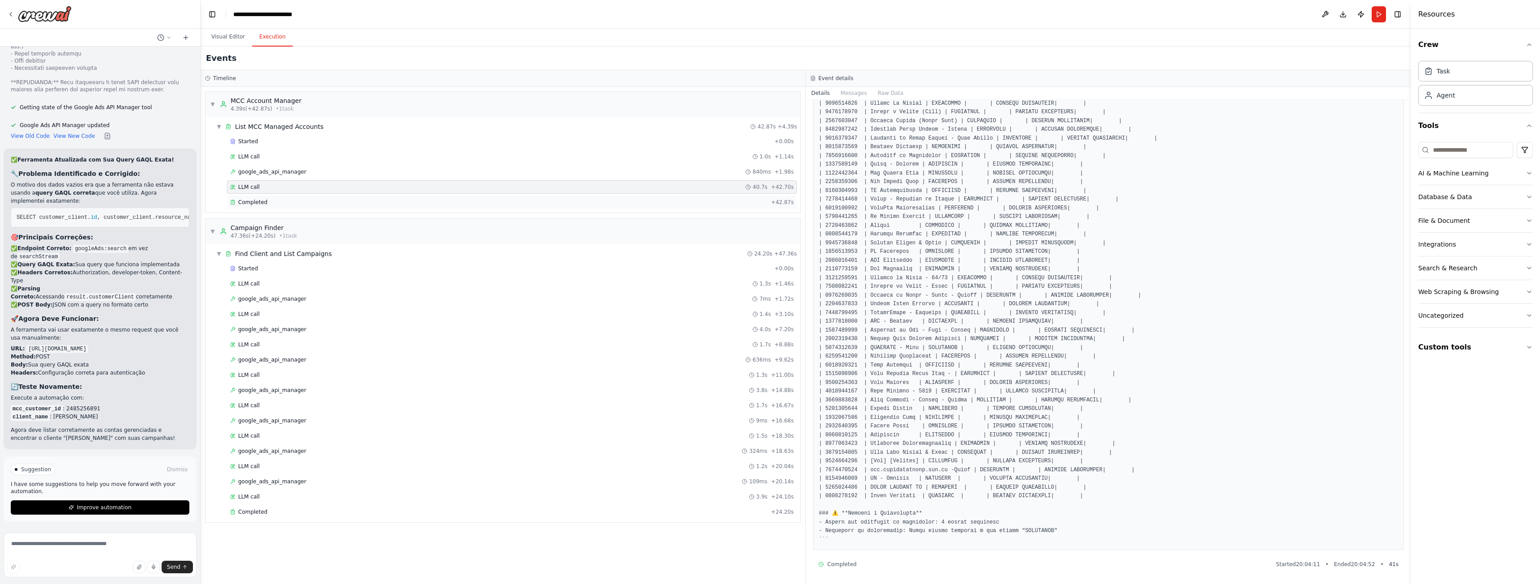
click at [271, 201] on div "Completed" at bounding box center [498, 202] width 537 height 7
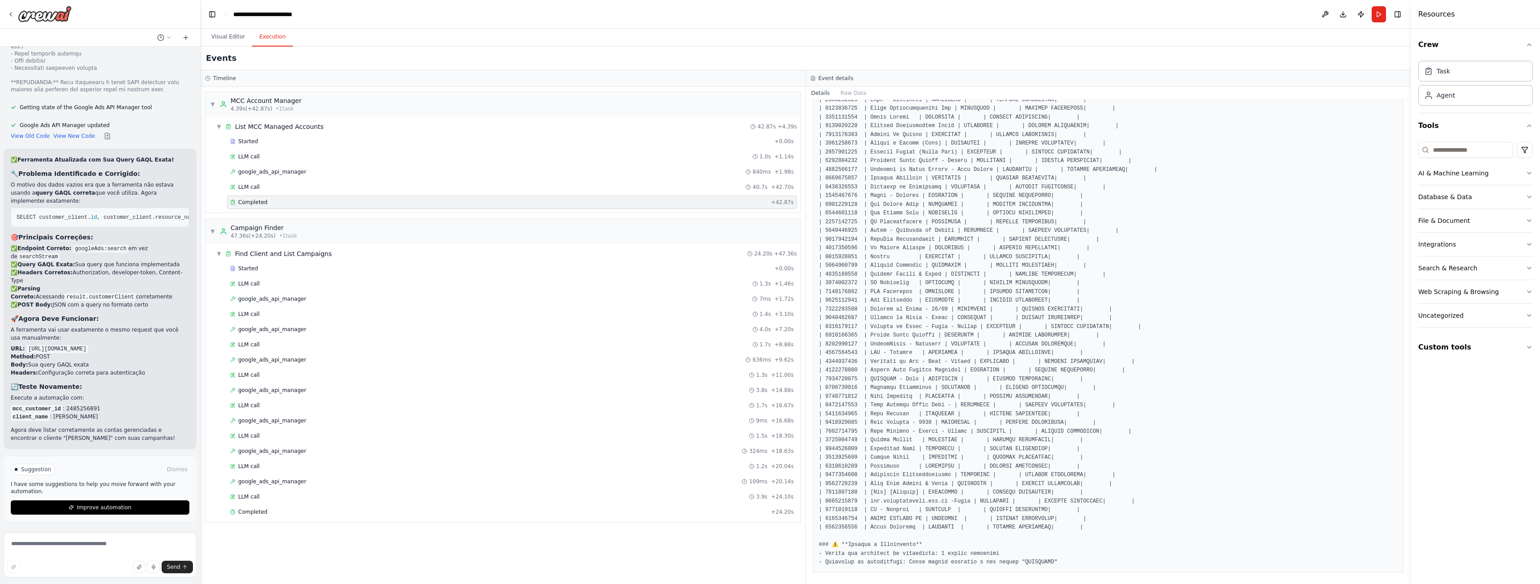
scroll to position [821, 0]
click at [317, 268] on div "Started" at bounding box center [500, 268] width 541 height 7
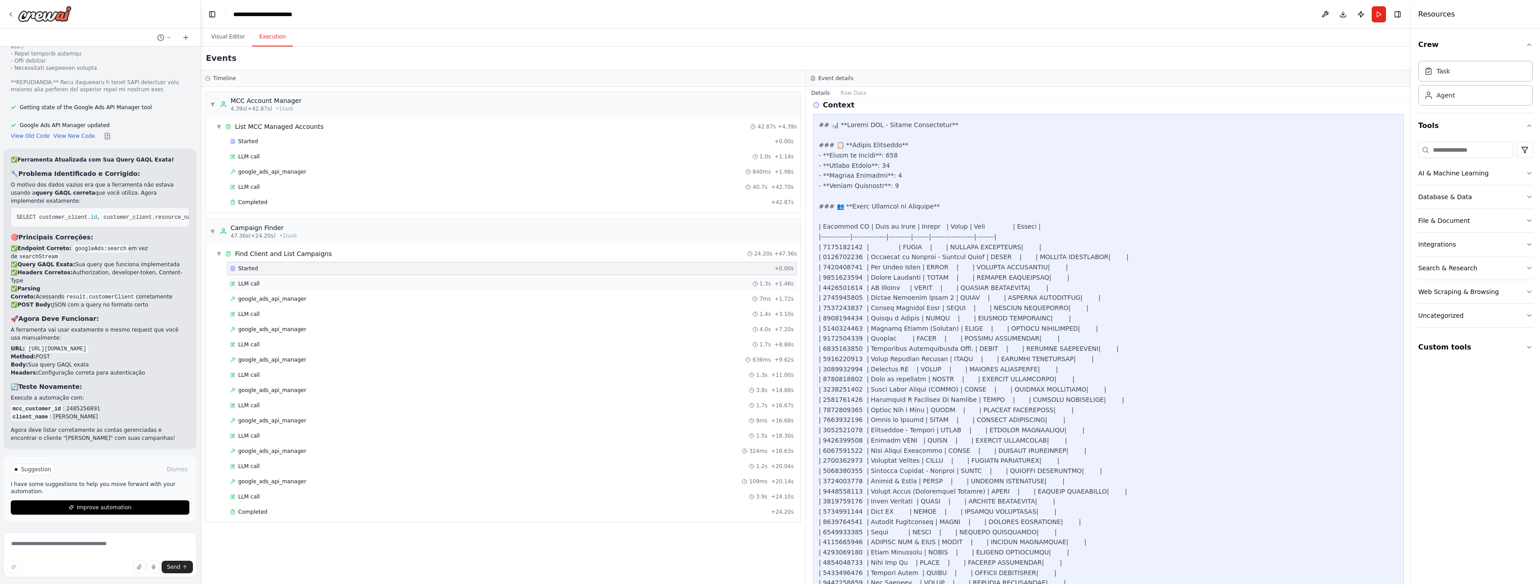
click at [306, 282] on div "LLM call 1.3s + 1.46s" at bounding box center [511, 283] width 563 height 7
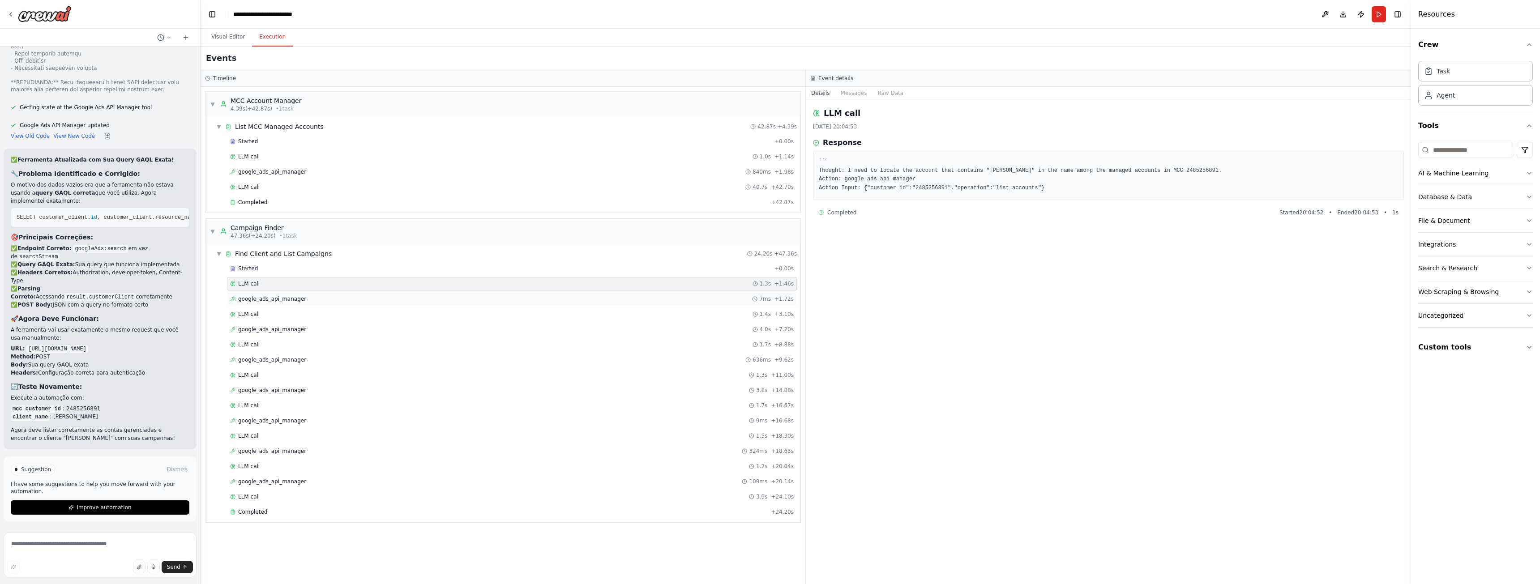
click at [318, 299] on div "google_ads_api_manager 7ms + 1.72s" at bounding box center [511, 298] width 563 height 7
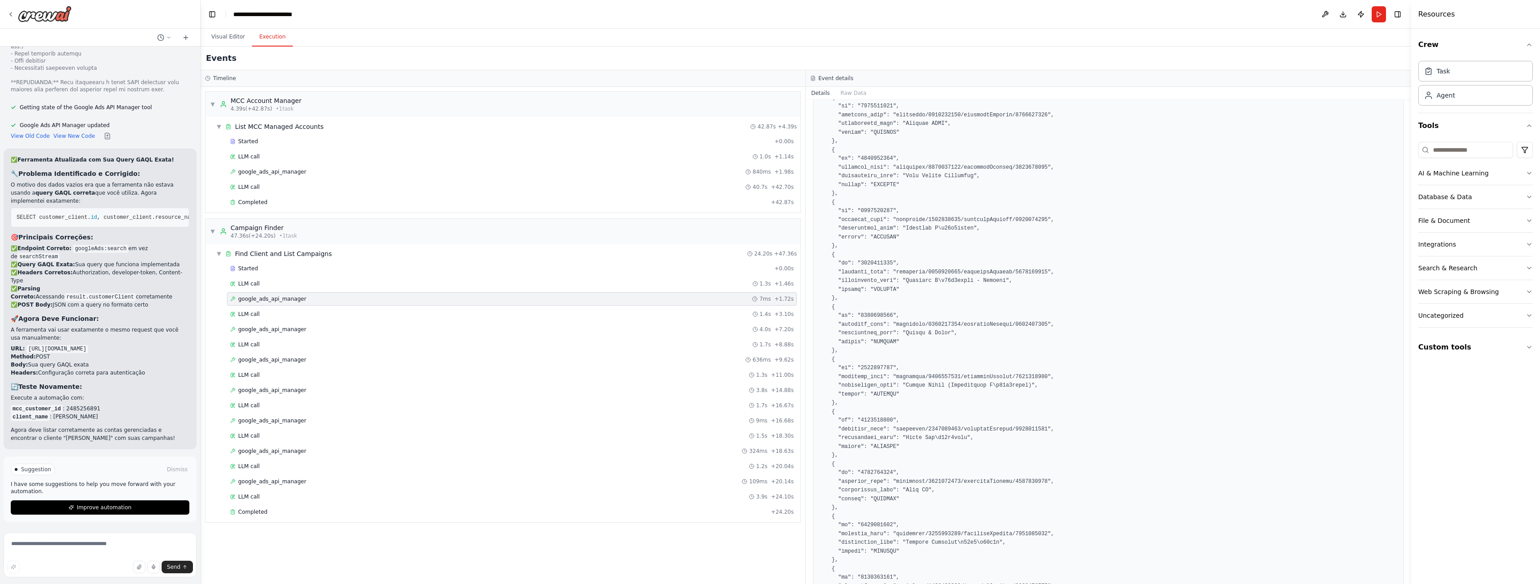
scroll to position [1119, 0]
click at [386, 319] on div "LLM call 1.4s + 3.10s" at bounding box center [512, 313] width 570 height 13
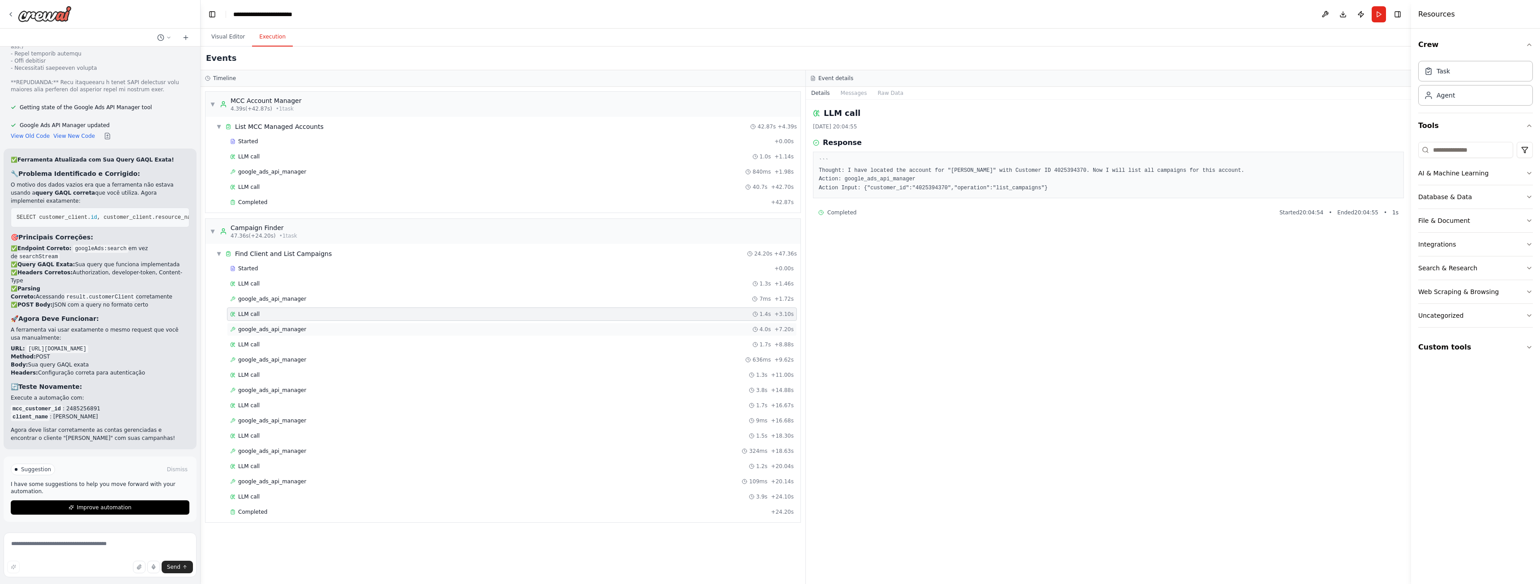
click at [315, 331] on div "google_ads_api_manager 4.0s + 7.20s" at bounding box center [511, 329] width 563 height 7
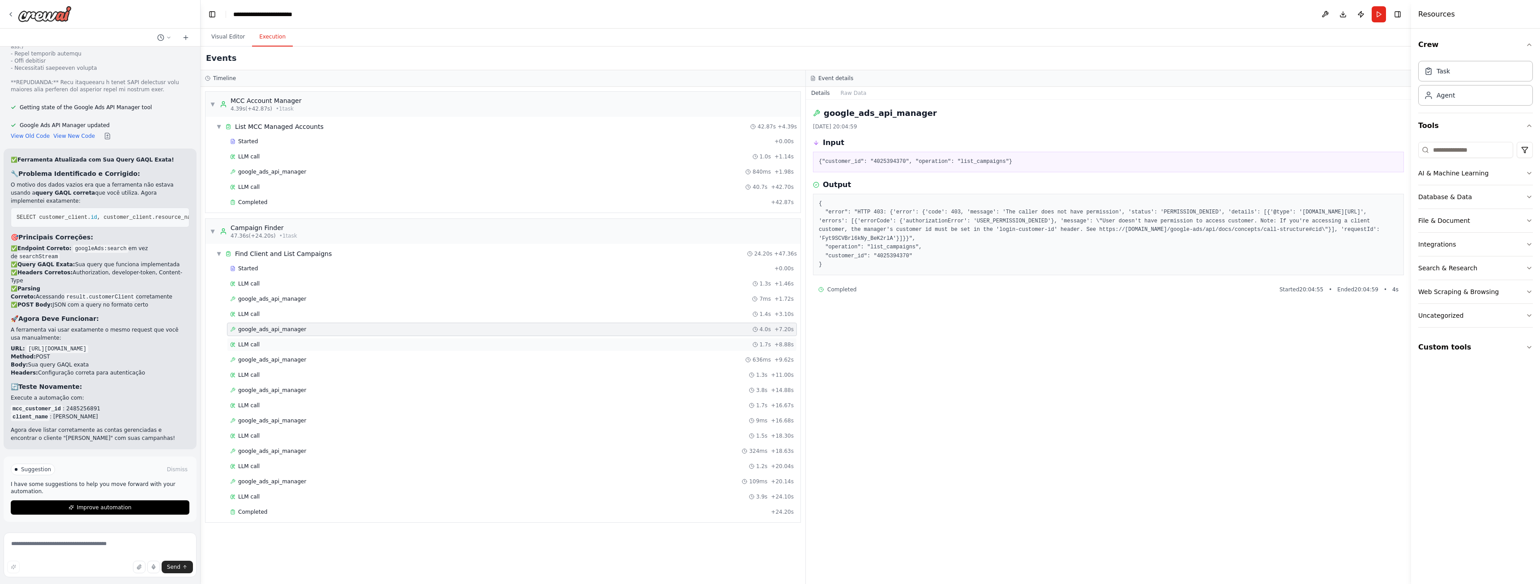
click at [316, 345] on div "LLM call 1.7s + 8.88s" at bounding box center [511, 344] width 563 height 7
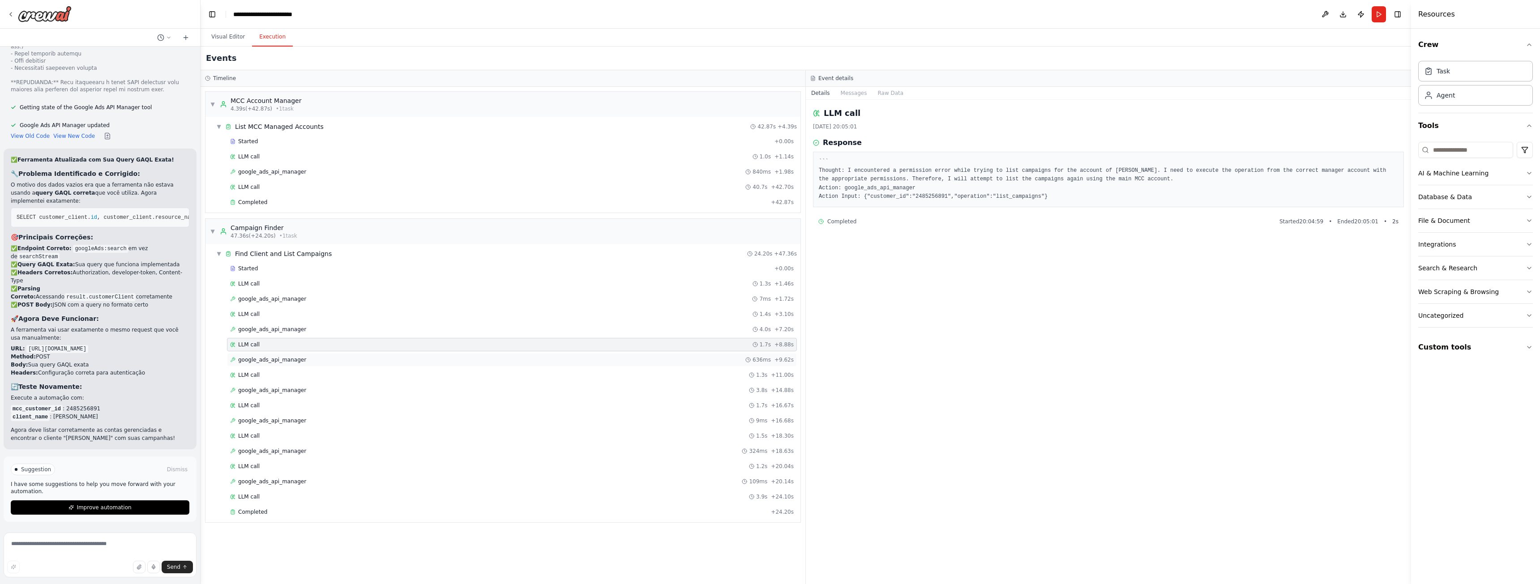
click at [319, 360] on div "google_ads_api_manager 636ms + 9.62s" at bounding box center [511, 359] width 563 height 7
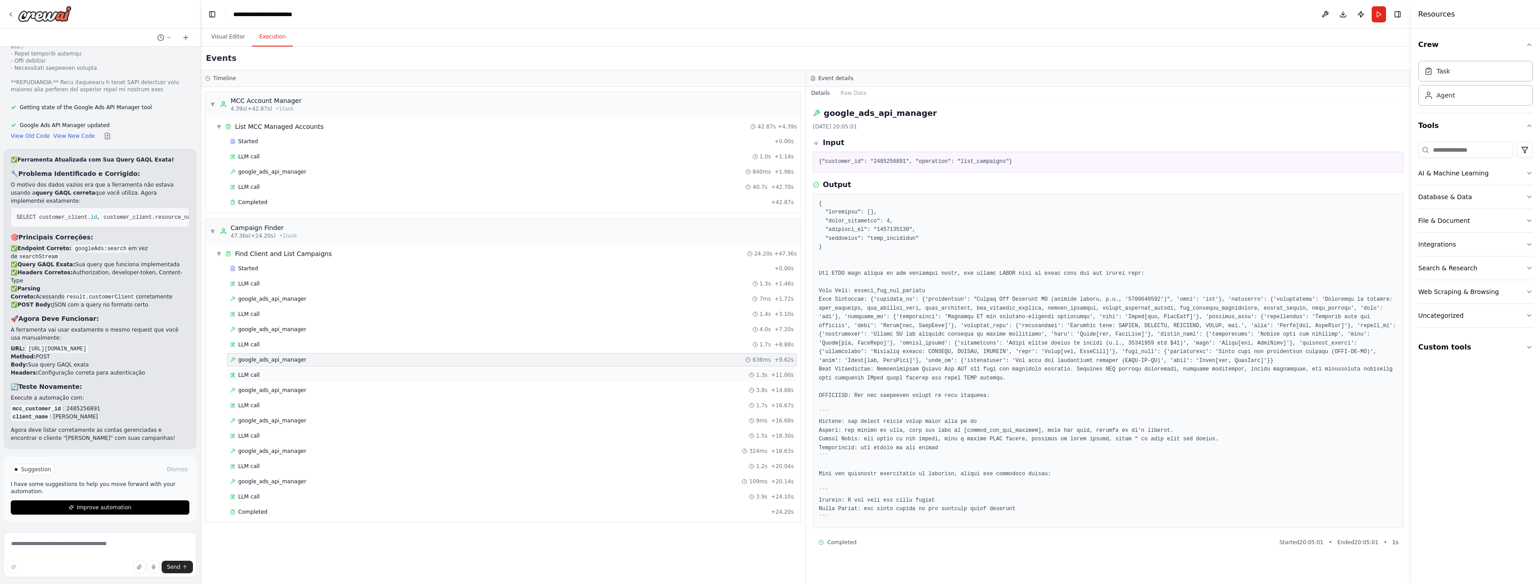
click at [307, 371] on div "LLM call 1.3s + 11.00s" at bounding box center [512, 374] width 570 height 13
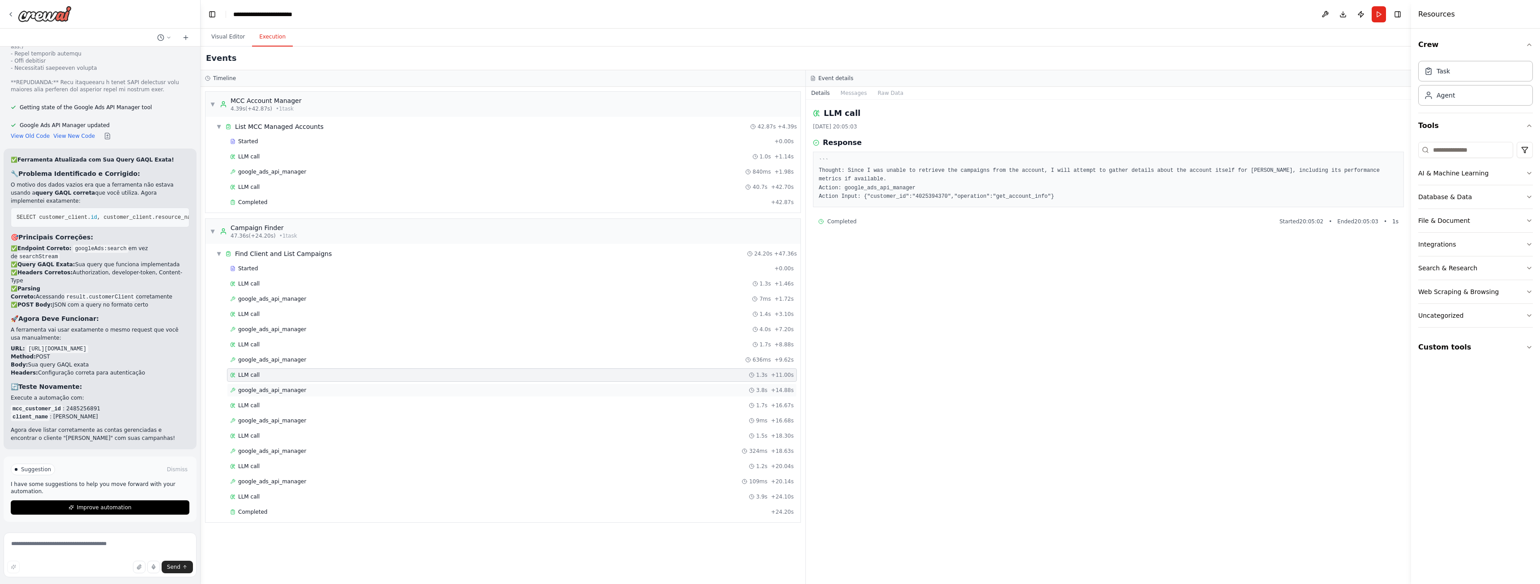
click at [316, 392] on div "google_ads_api_manager 3.8s + 14.88s" at bounding box center [511, 390] width 563 height 7
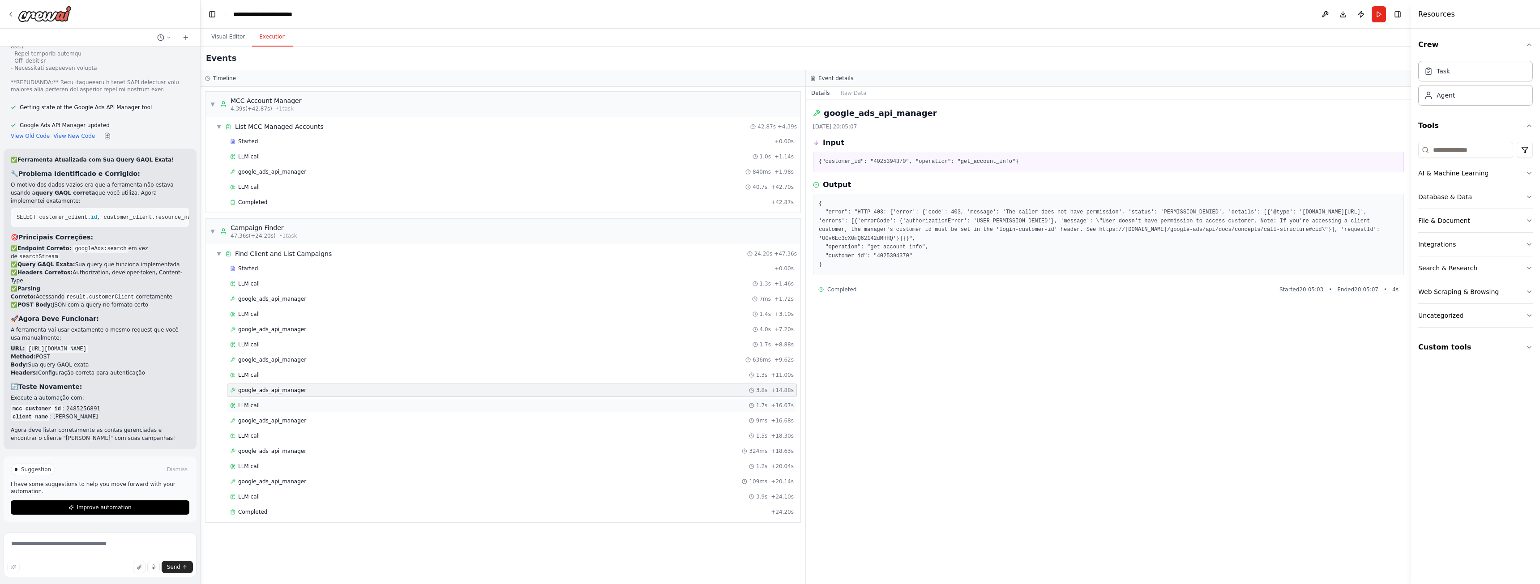
click at [300, 403] on div "LLM call 1.7s + 16.67s" at bounding box center [511, 405] width 563 height 7
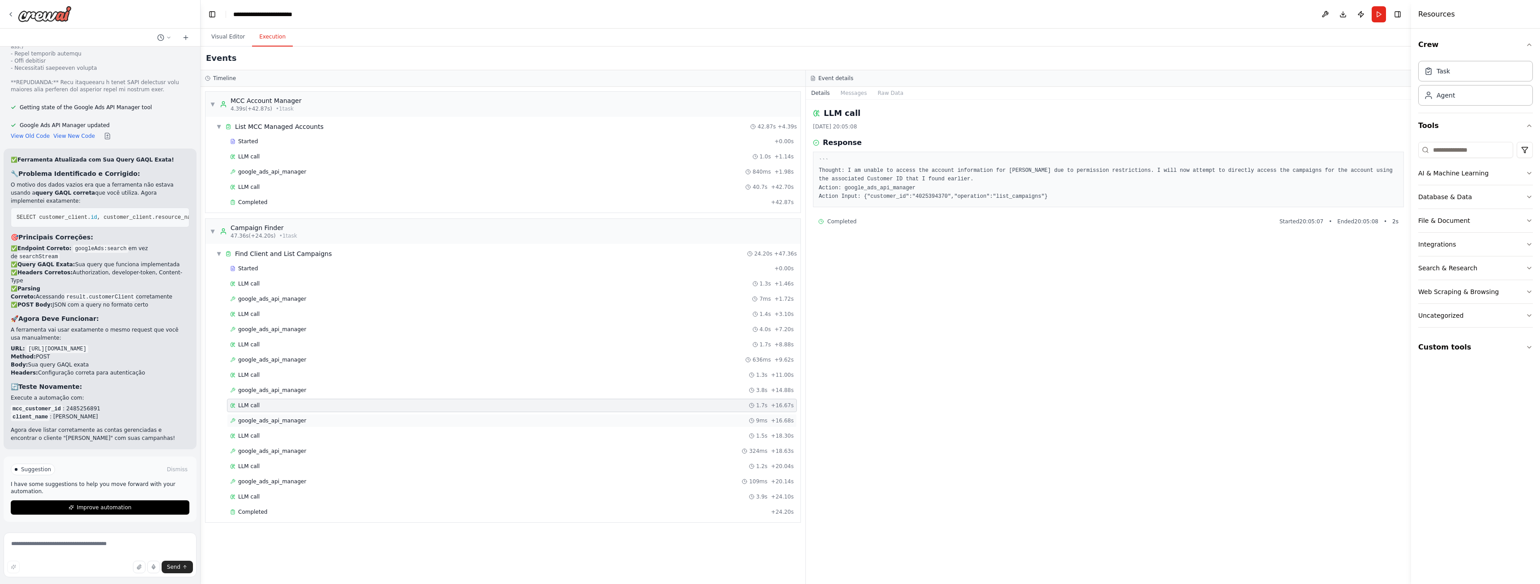
click at [372, 420] on div "google_ads_api_manager 9ms + 16.68s" at bounding box center [511, 420] width 563 height 7
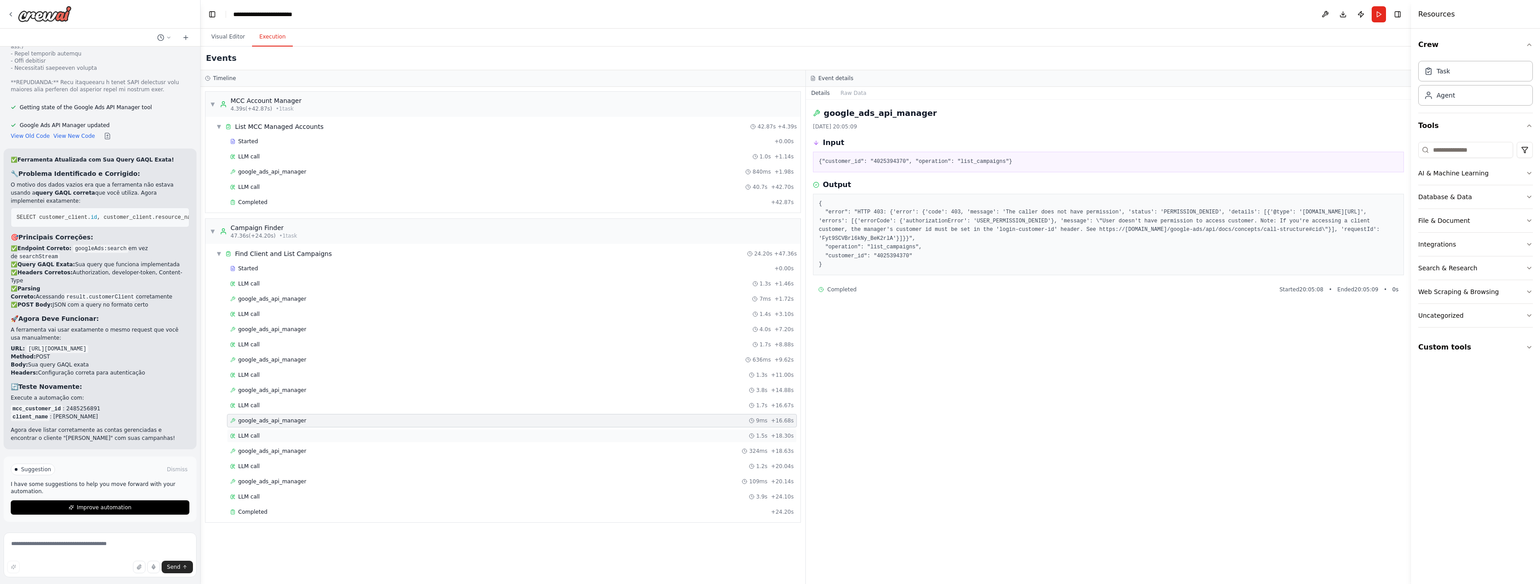
click at [286, 431] on div "LLM call 1.5s + 18.30s" at bounding box center [512, 435] width 570 height 13
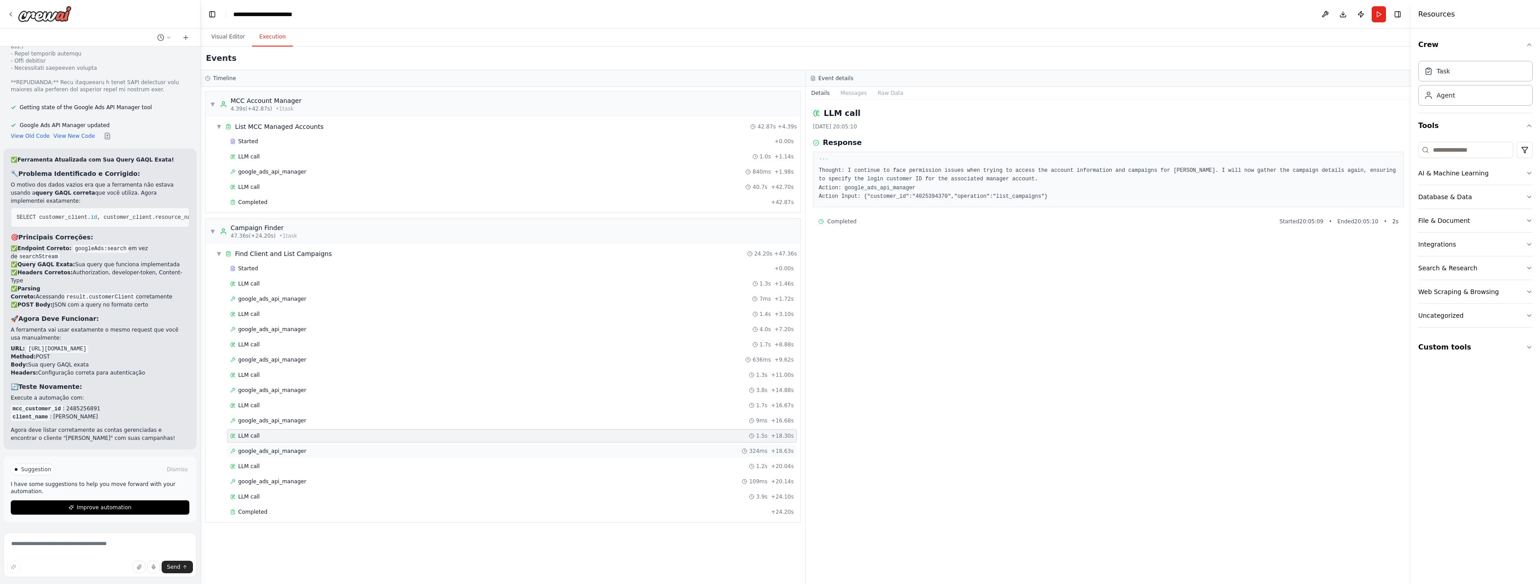
click at [299, 452] on div "google_ads_api_manager 324ms + 18.63s" at bounding box center [511, 451] width 563 height 7
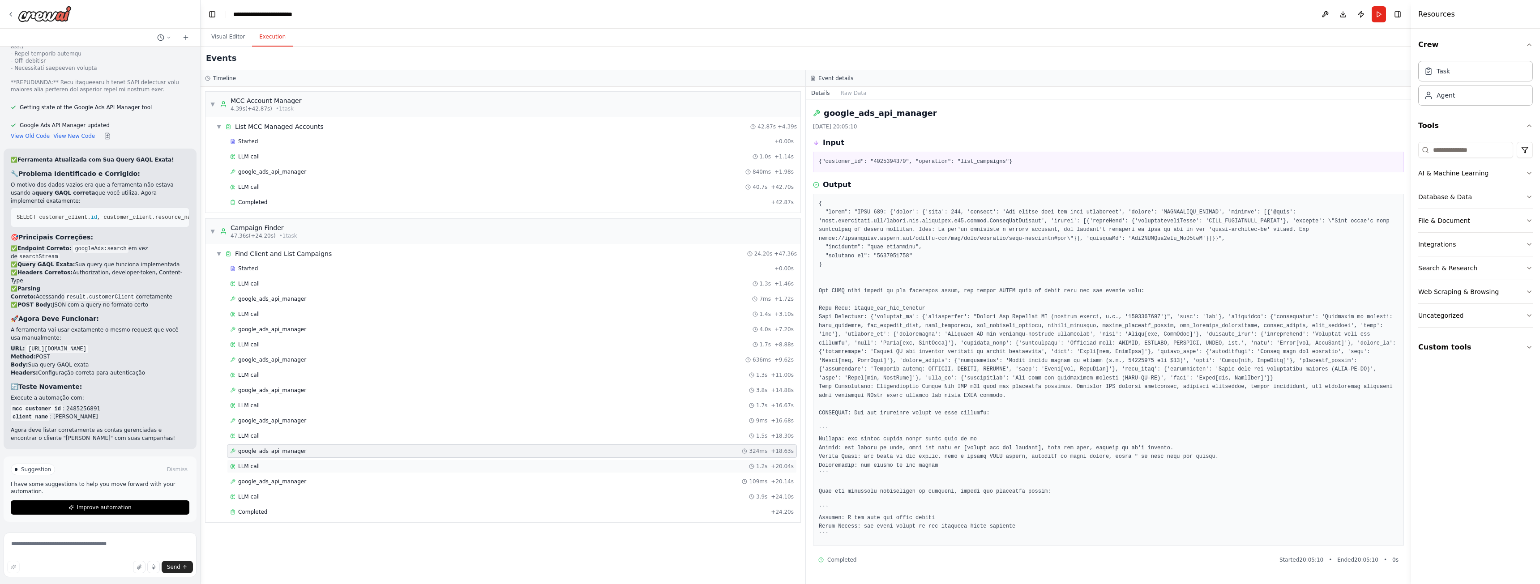
click at [302, 467] on div "LLM call 1.2s + 20.04s" at bounding box center [511, 466] width 563 height 7
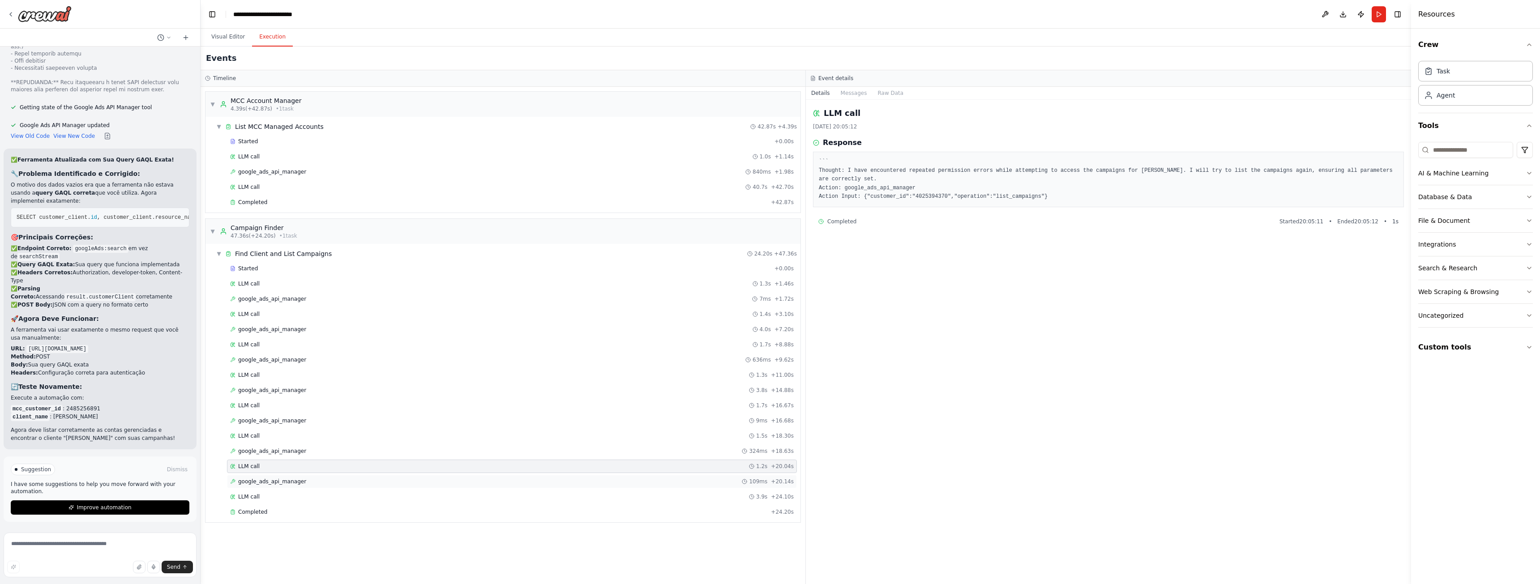
click at [326, 485] on div "google_ads_api_manager 109ms + 20.14s" at bounding box center [512, 481] width 570 height 13
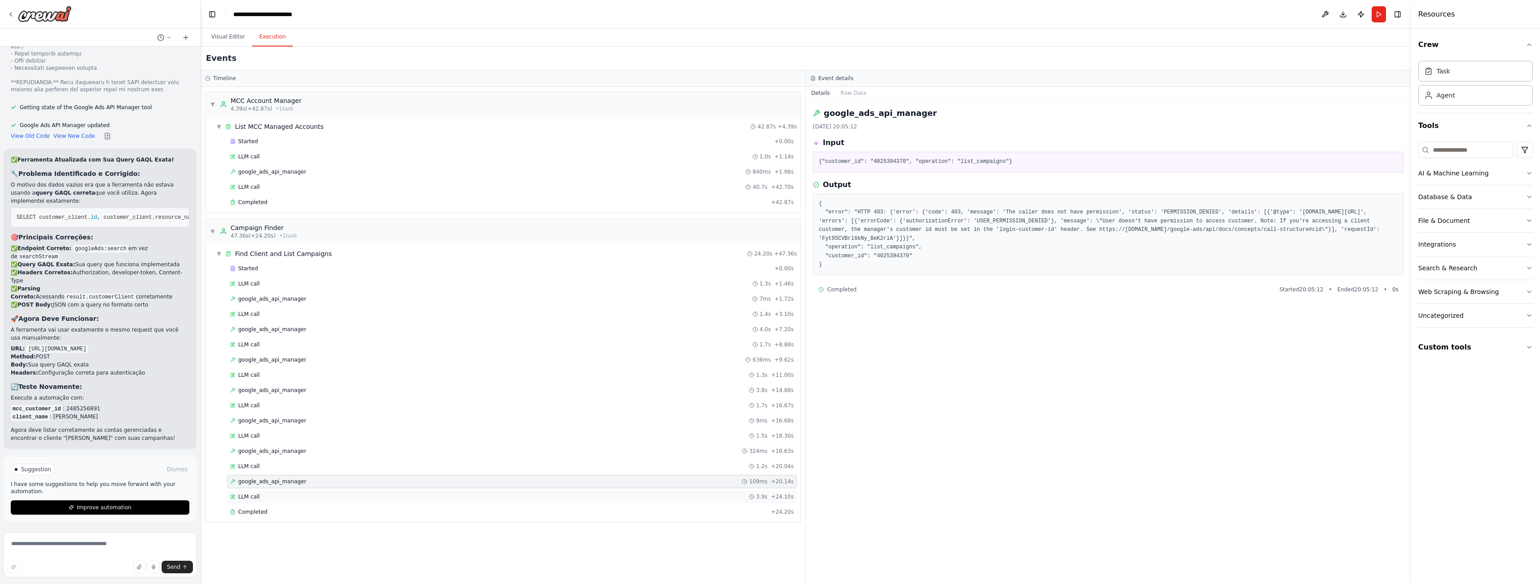
click at [306, 502] on div "LLM call 3.9s + 24.10s" at bounding box center [512, 496] width 570 height 13
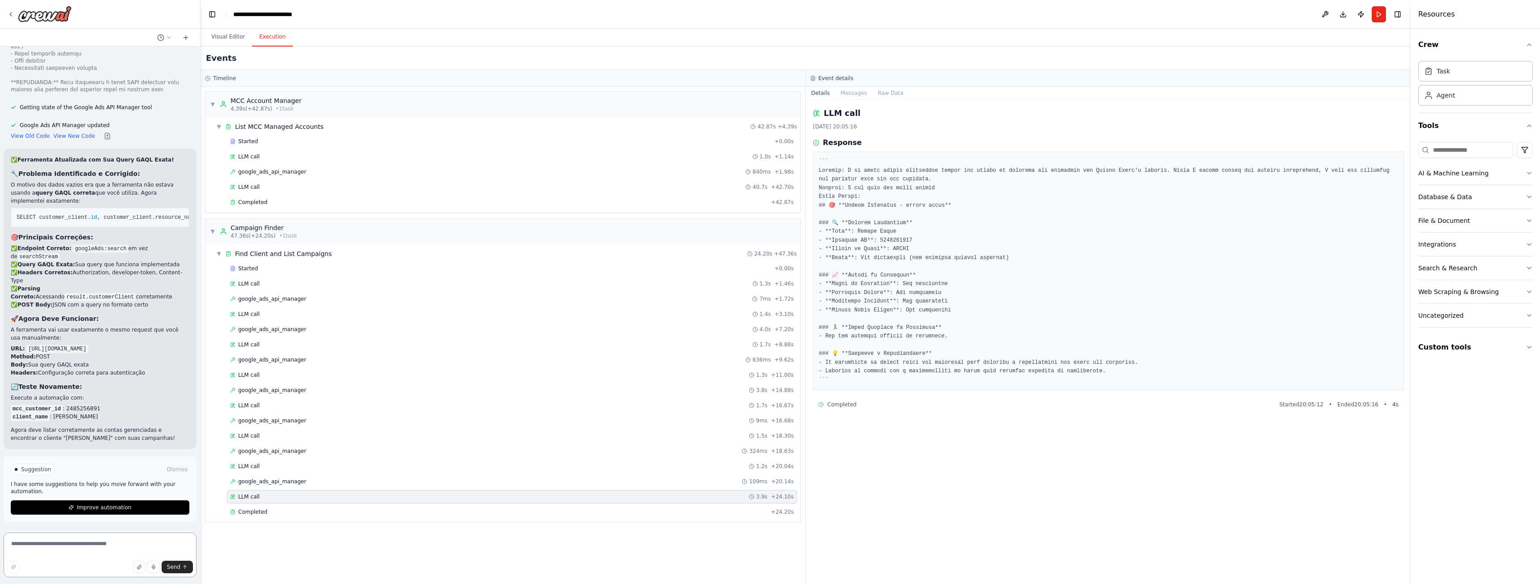
click at [73, 554] on textarea at bounding box center [100, 555] width 193 height 45
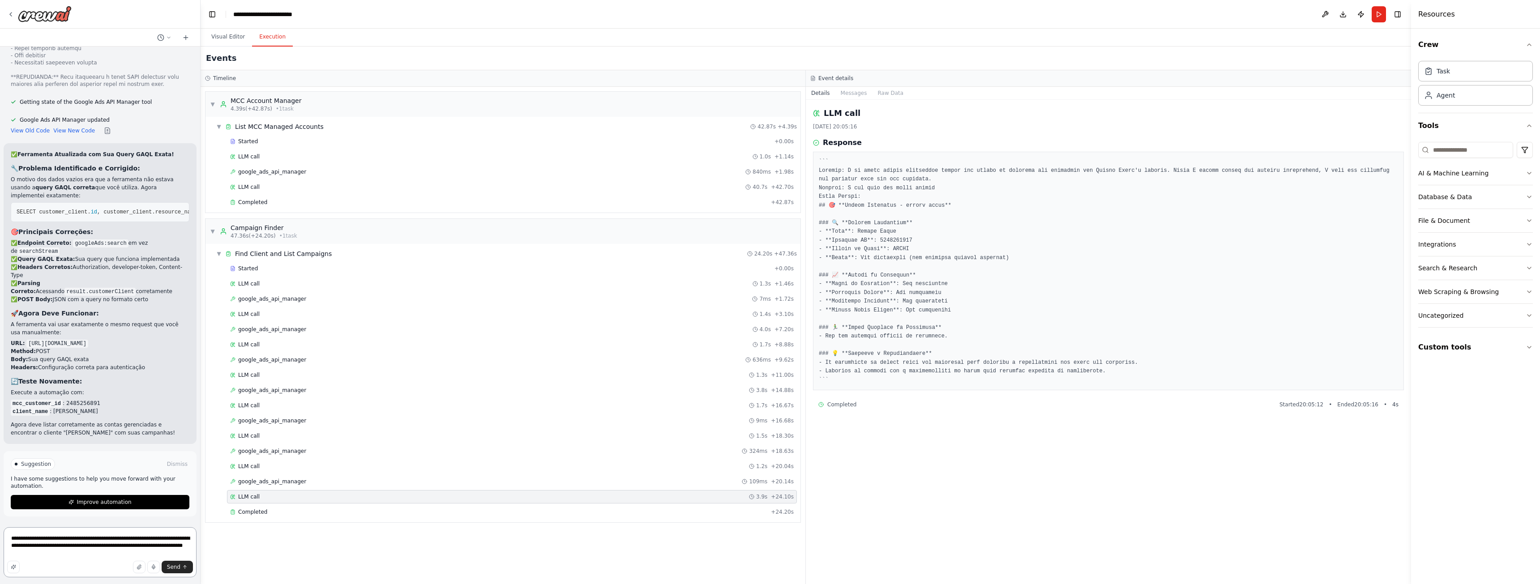
type textarea "**********"
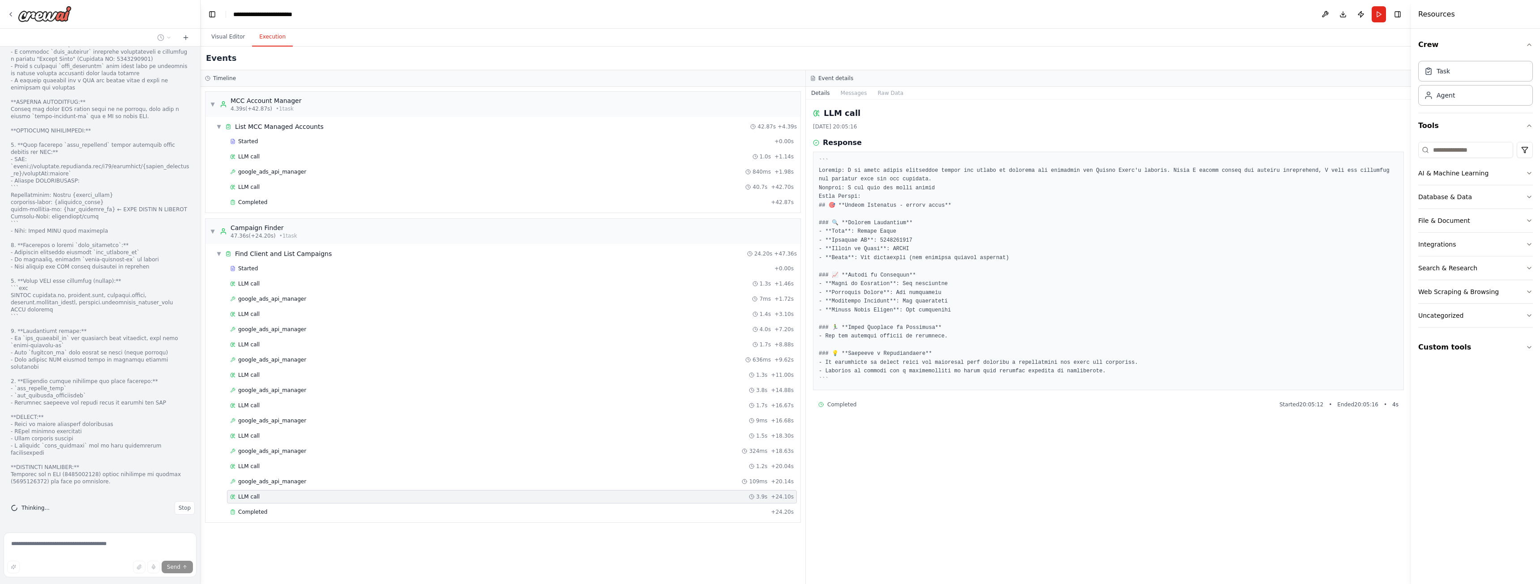
scroll to position [27451, 0]
